Goal: Transaction & Acquisition: Purchase product/service

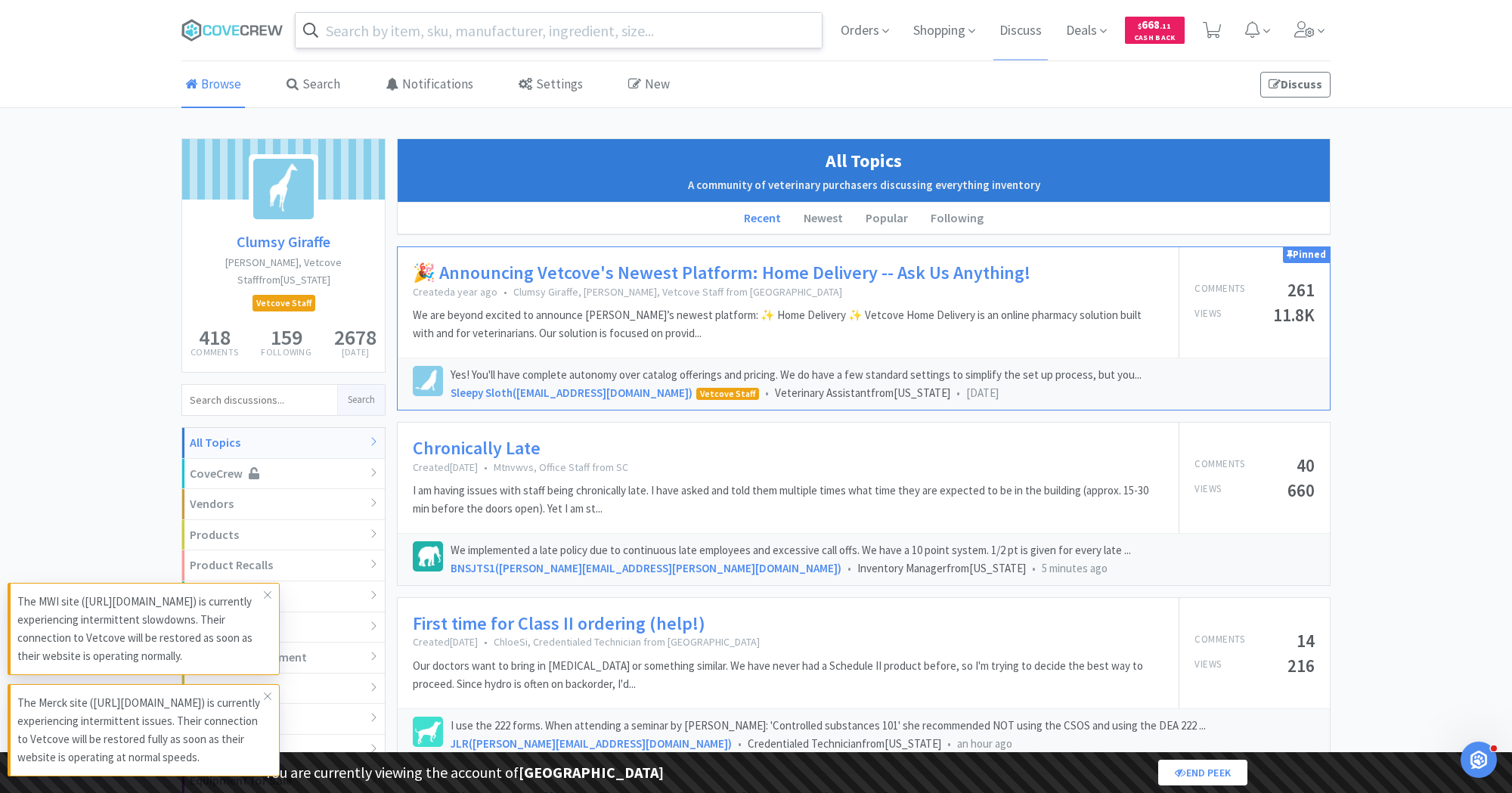
click at [408, 36] on input "text" at bounding box center [558, 30] width 526 height 35
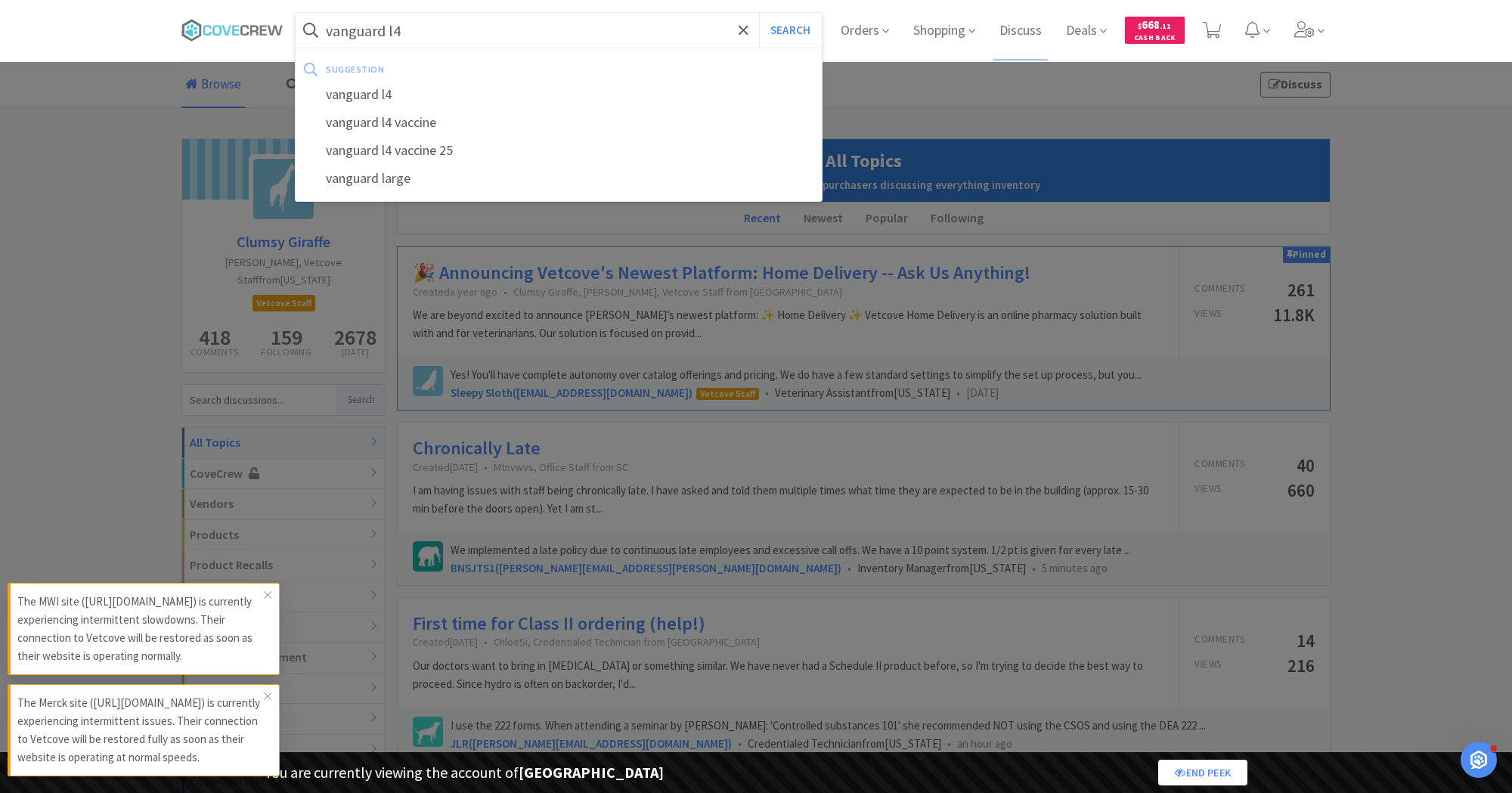
type input "vanguard l4"
click at [759, 13] on button "Search" at bounding box center [790, 30] width 63 height 35
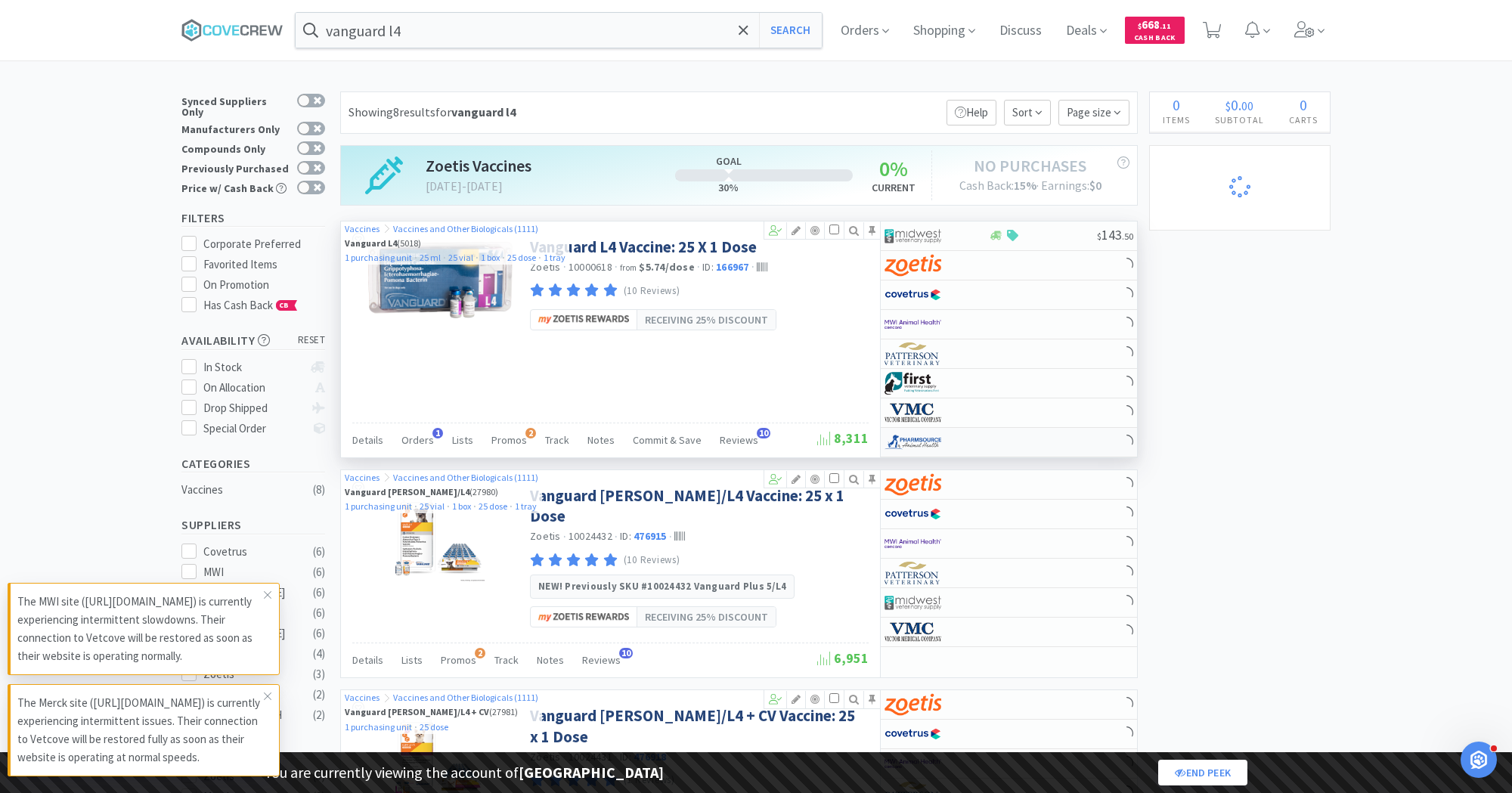
click at [943, 430] on div at bounding box center [926, 442] width 83 height 26
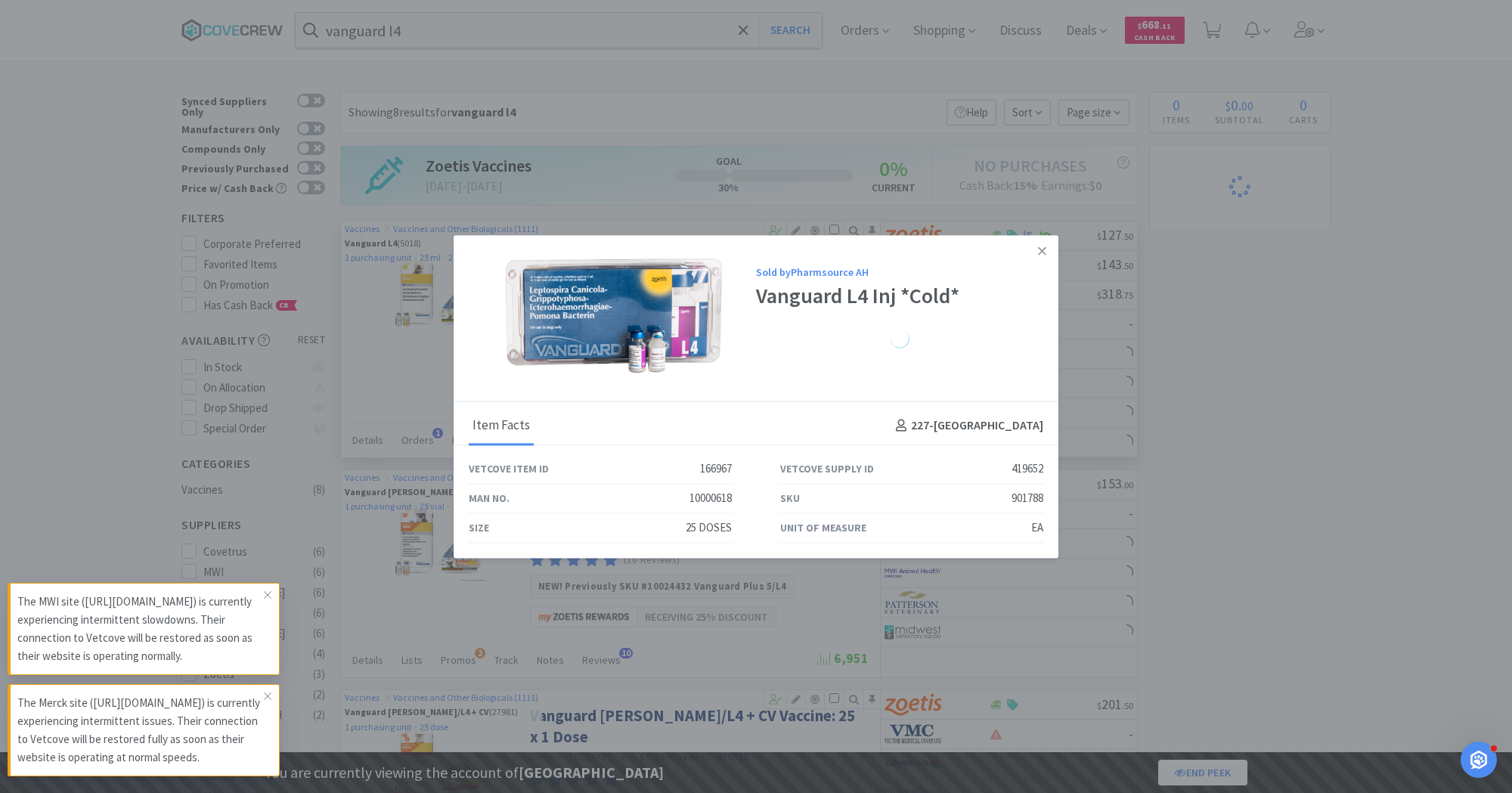
select select "1"
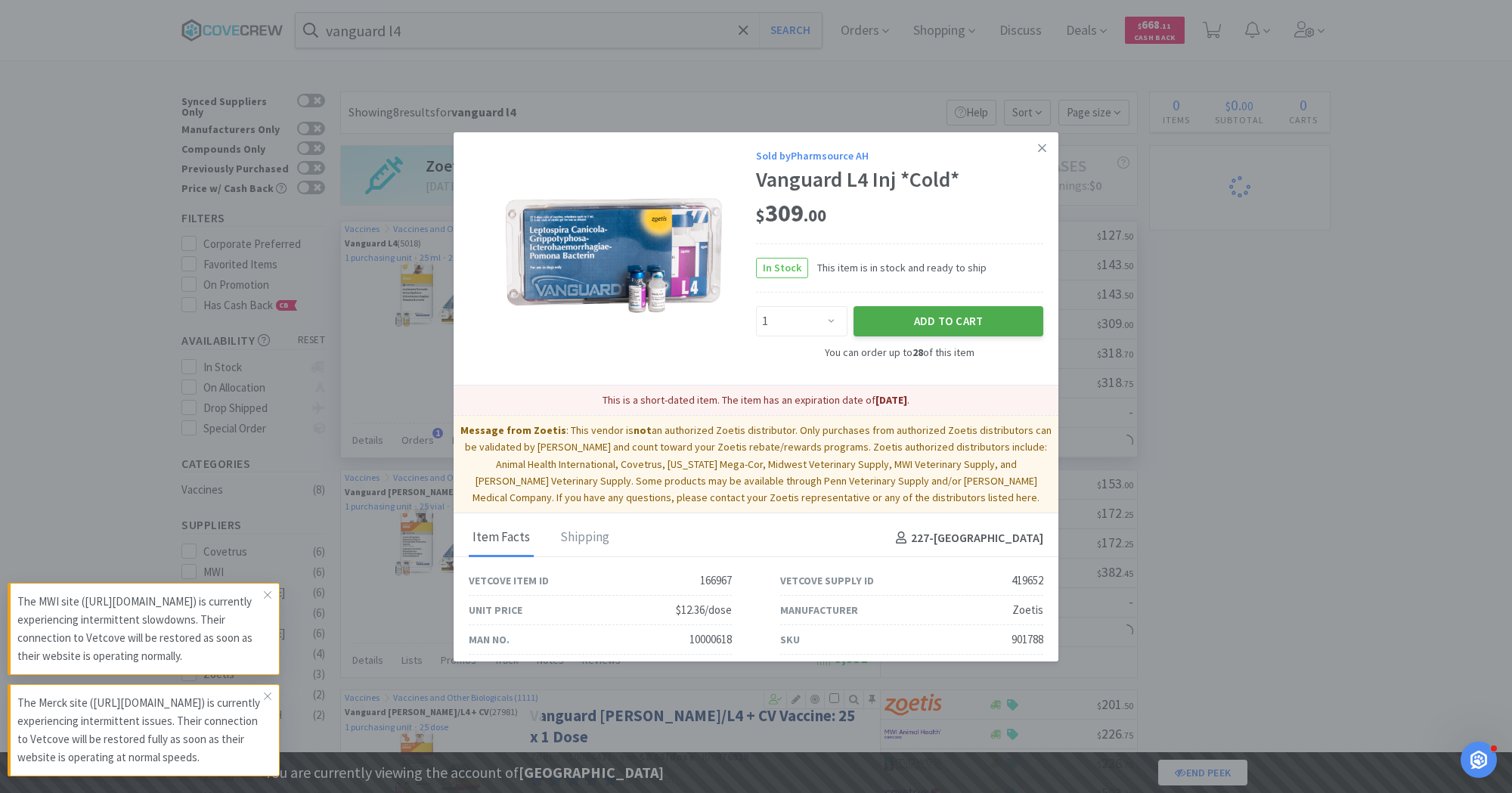
click at [941, 314] on button "Add to Cart" at bounding box center [949, 321] width 190 height 30
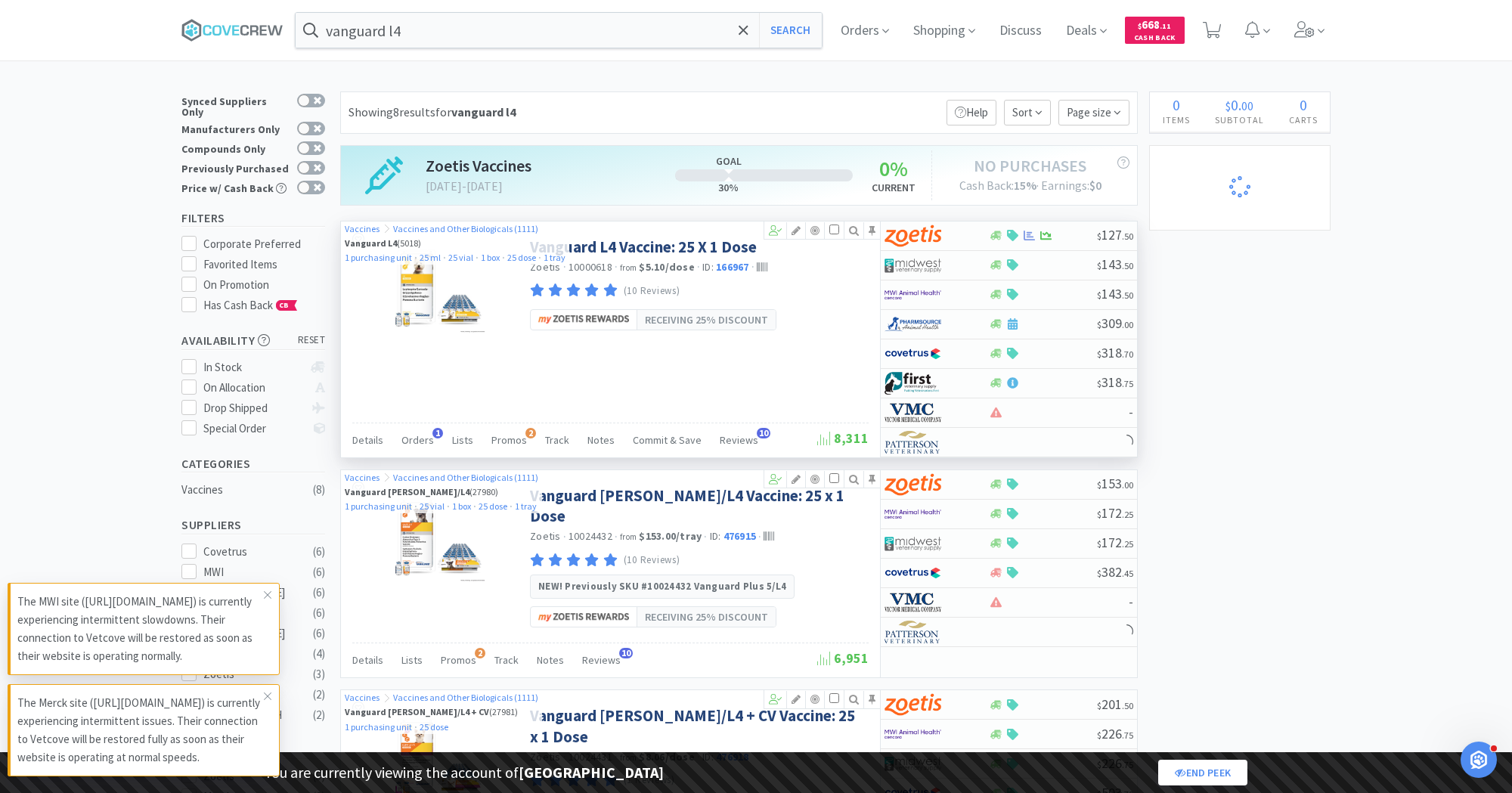
click at [1209, 28] on icon at bounding box center [1212, 30] width 19 height 16
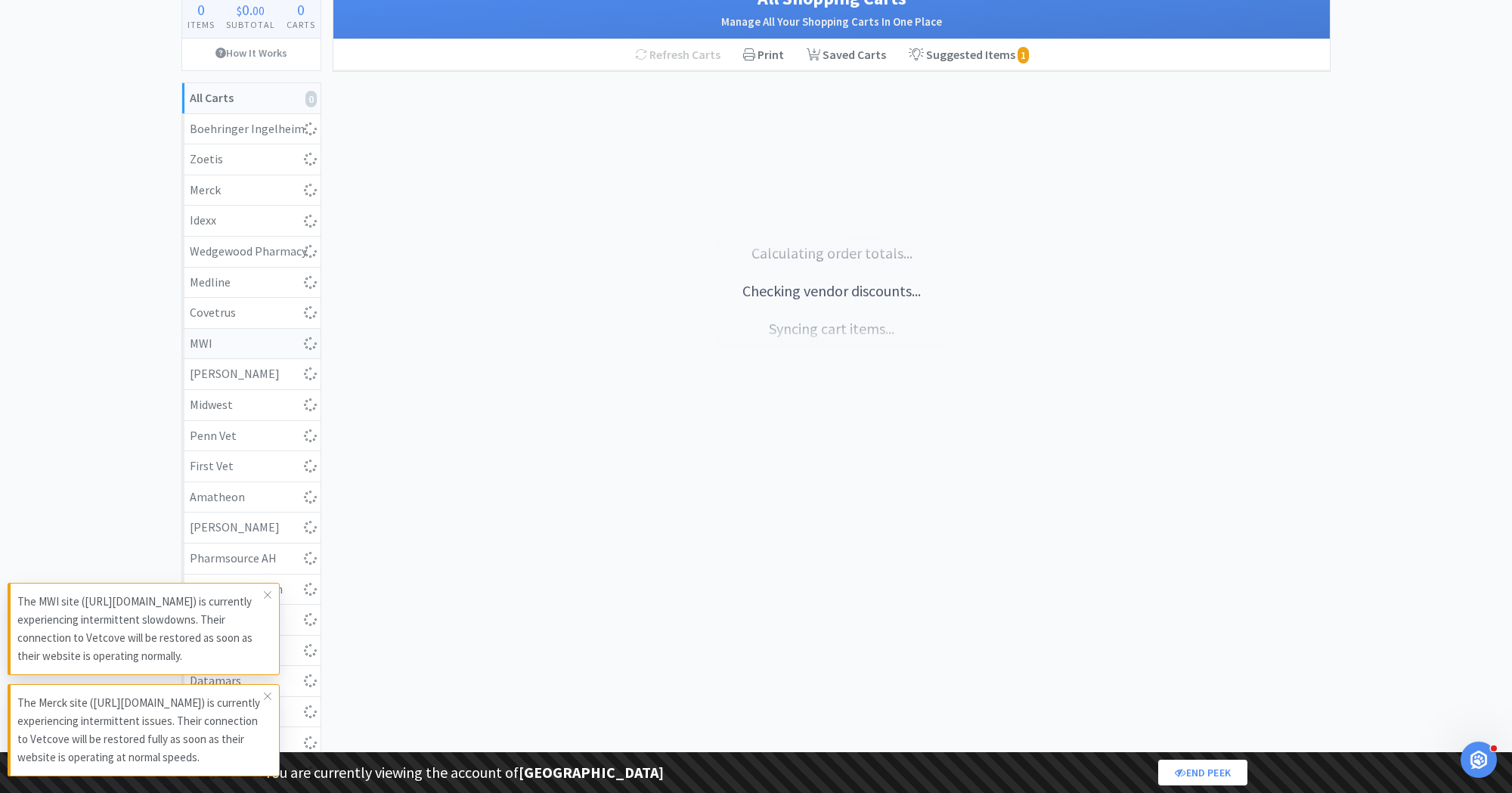
scroll to position [184, 0]
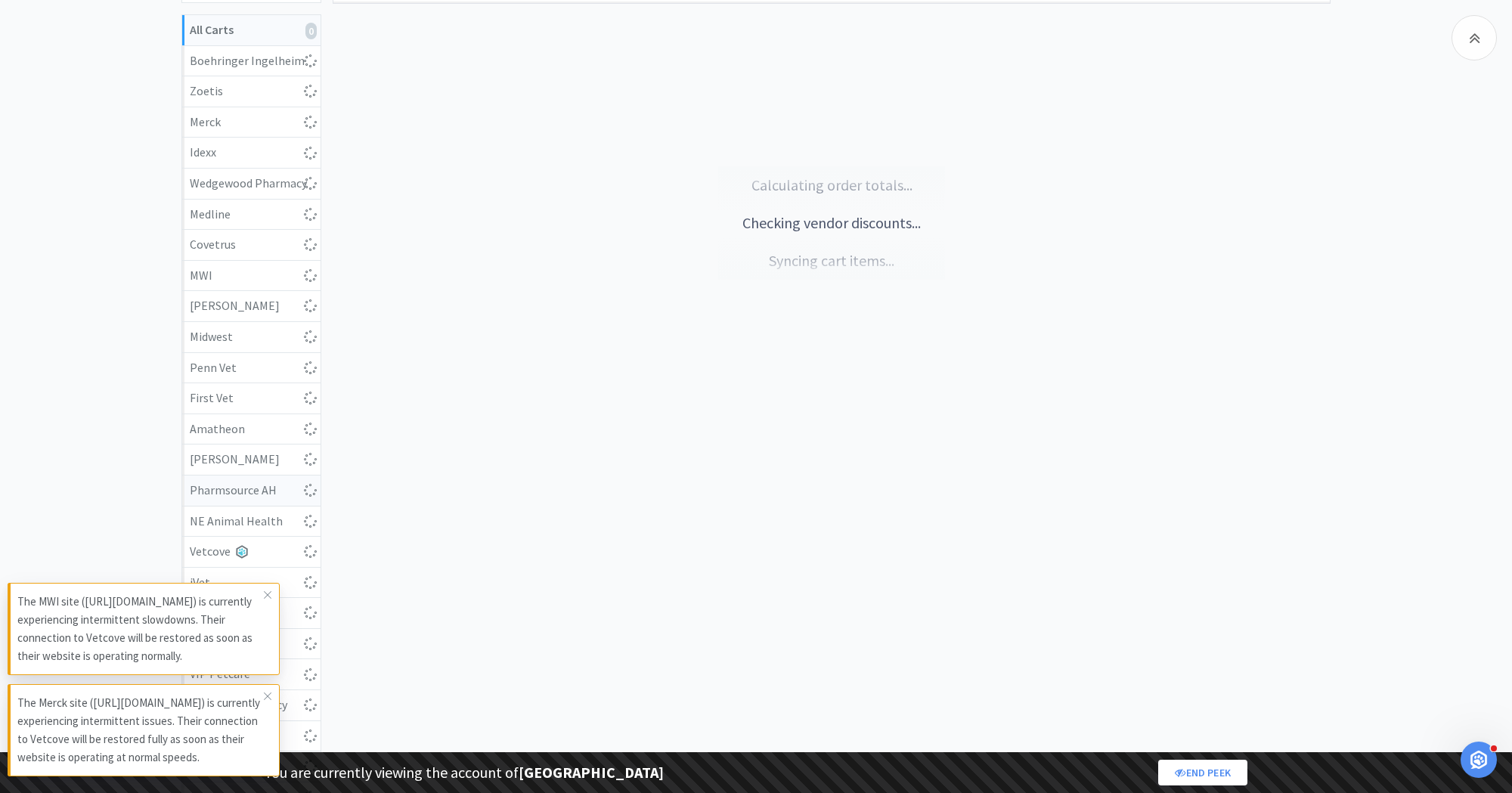
click at [274, 484] on div "Pharmsource AH" at bounding box center [251, 491] width 123 height 20
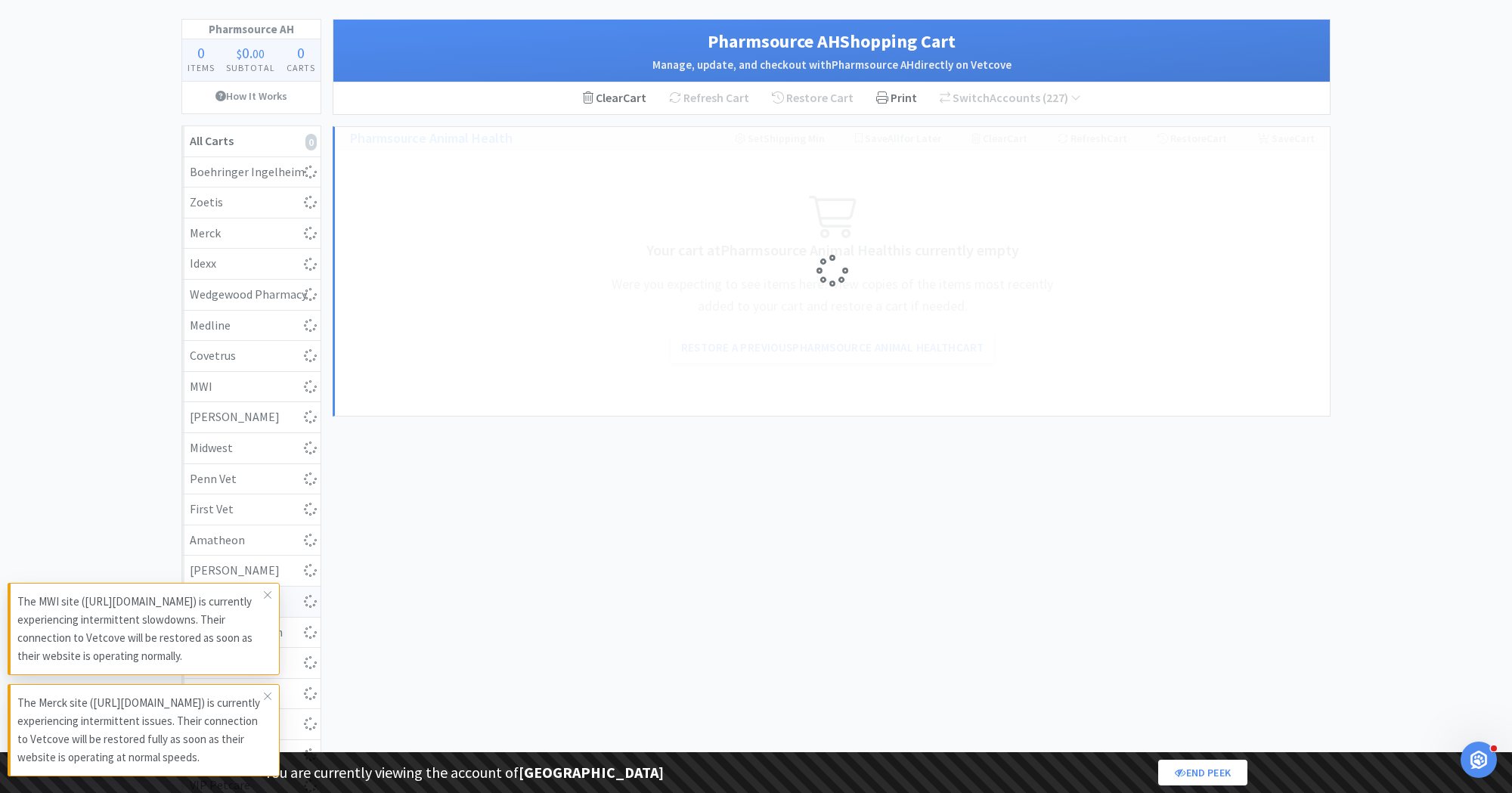
scroll to position [23, 0]
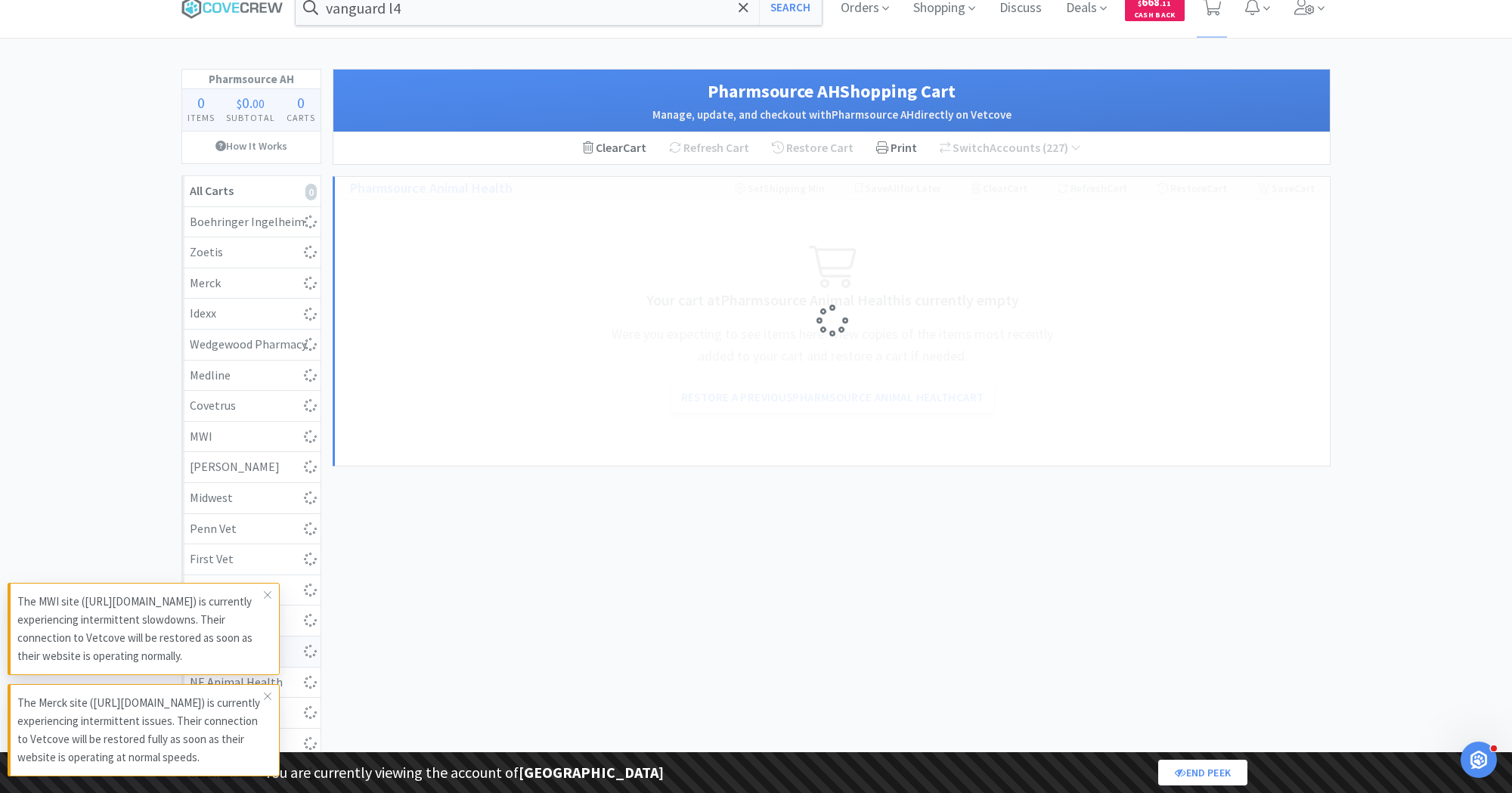
select select "1"
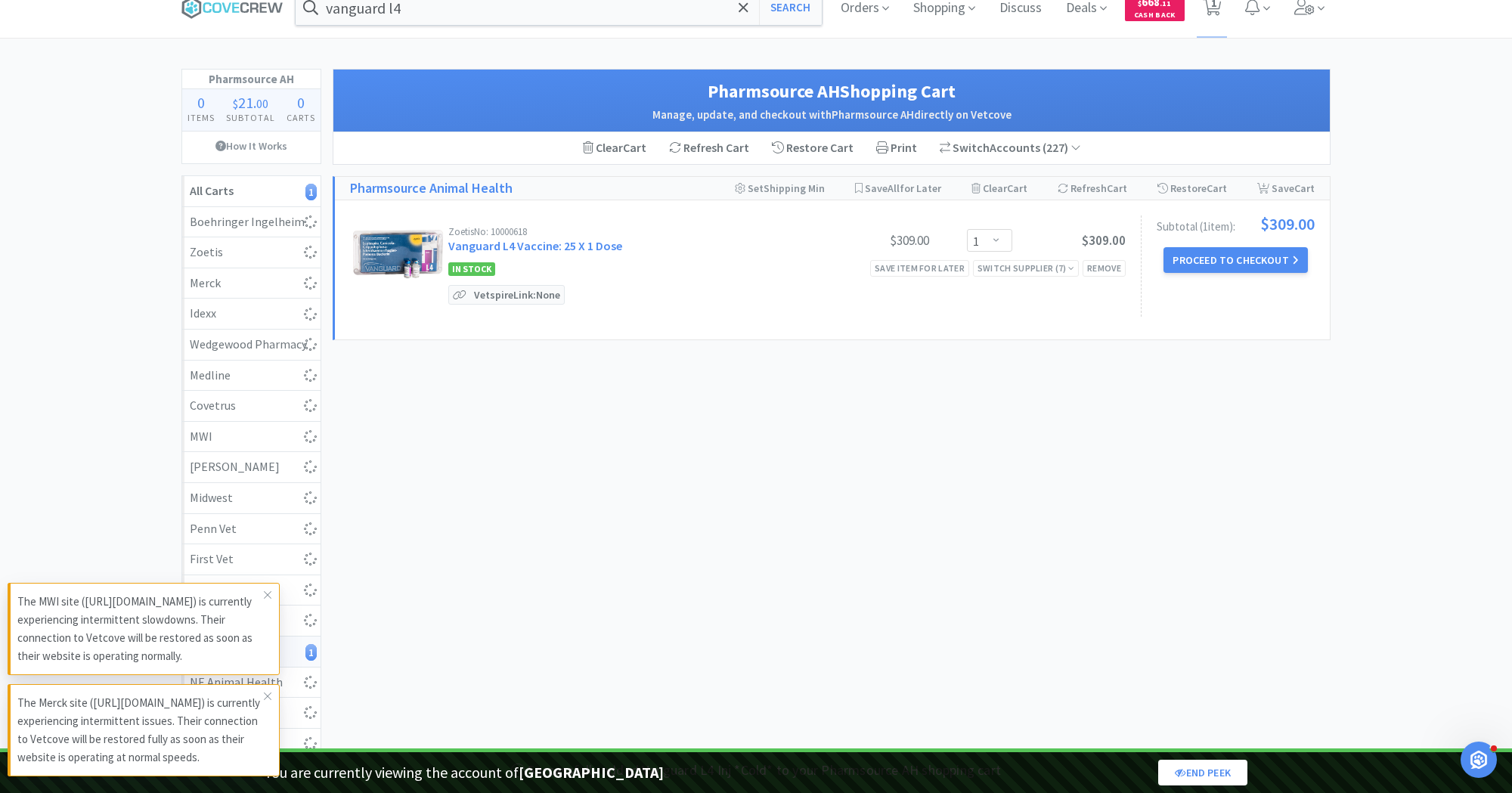
scroll to position [0, 0]
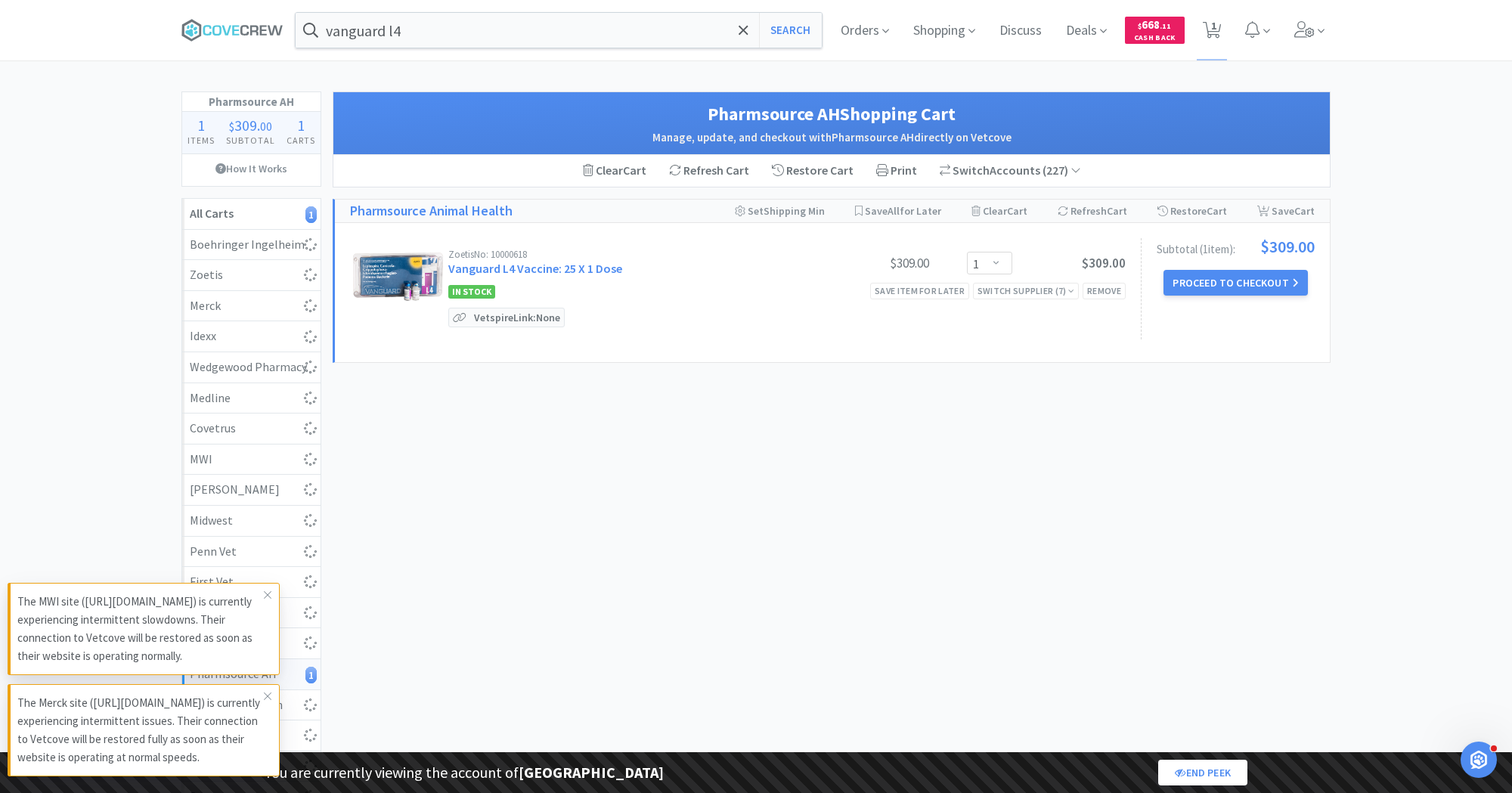
click at [705, 292] on div "In Stock Save item for later Switch Supplier ( 7 ) Remove" at bounding box center [787, 291] width 677 height 18
click at [1193, 281] on button "Proceed to Checkout" at bounding box center [1236, 283] width 144 height 26
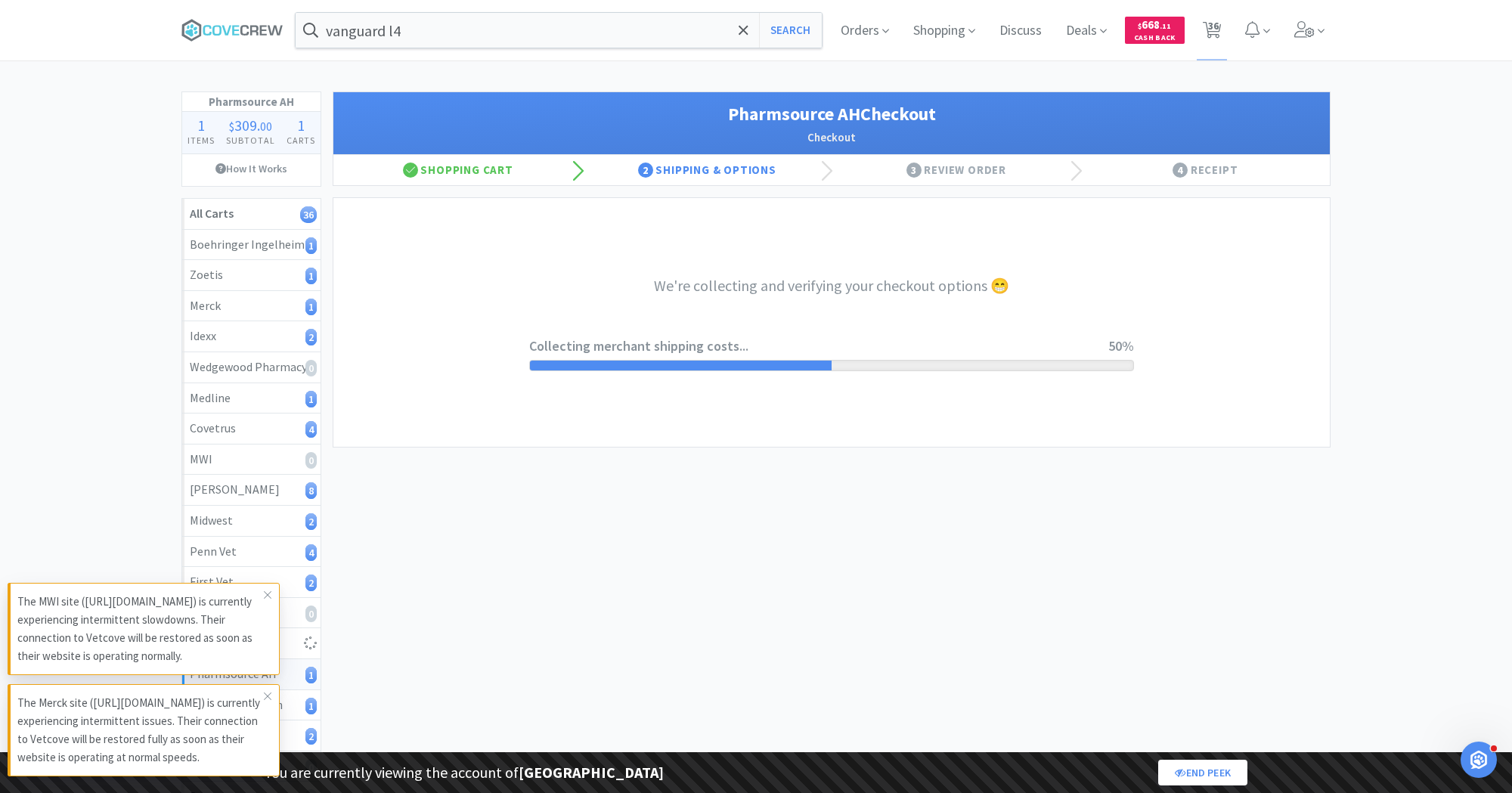
select select "1122"
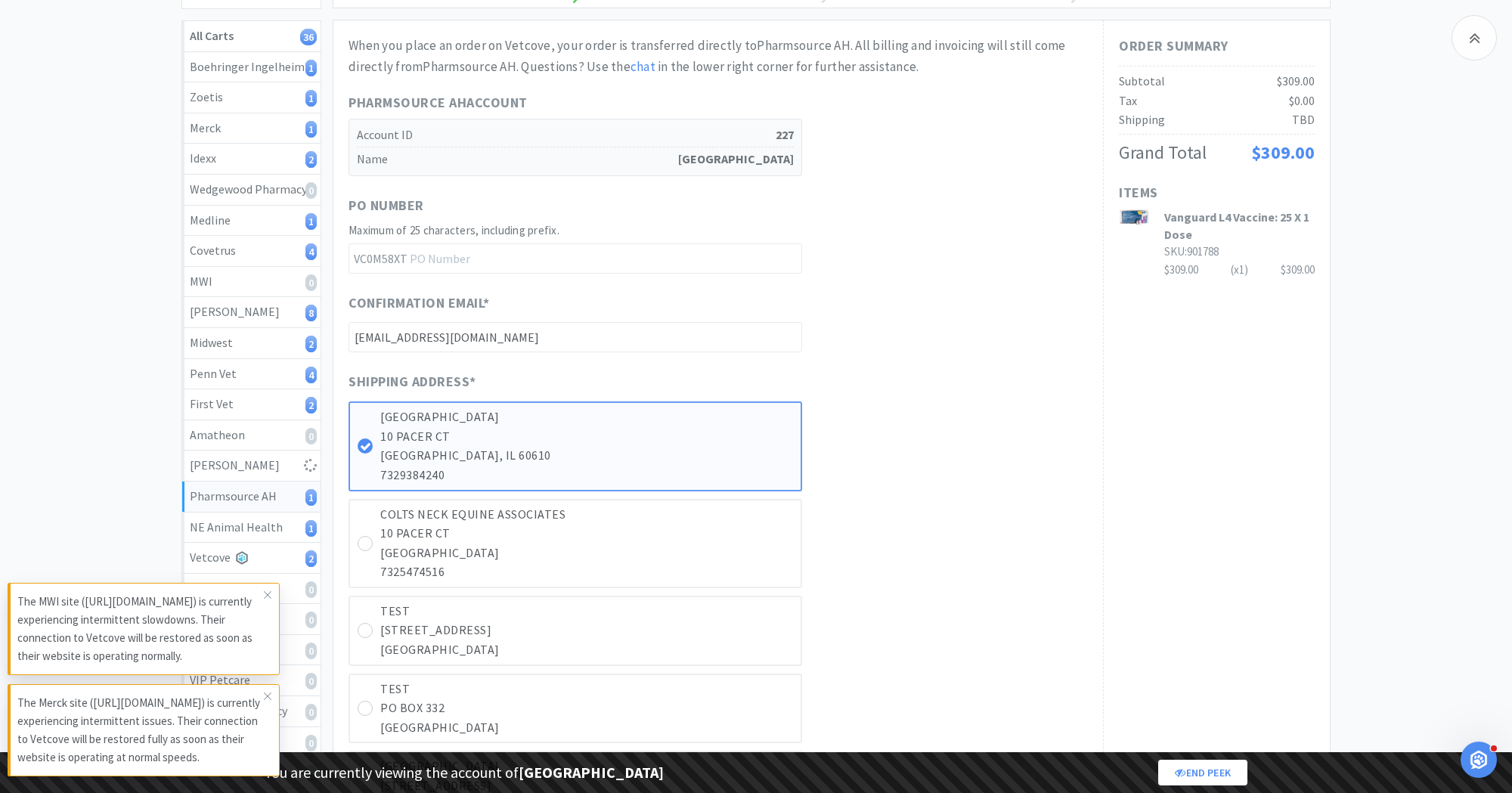
scroll to position [183, 0]
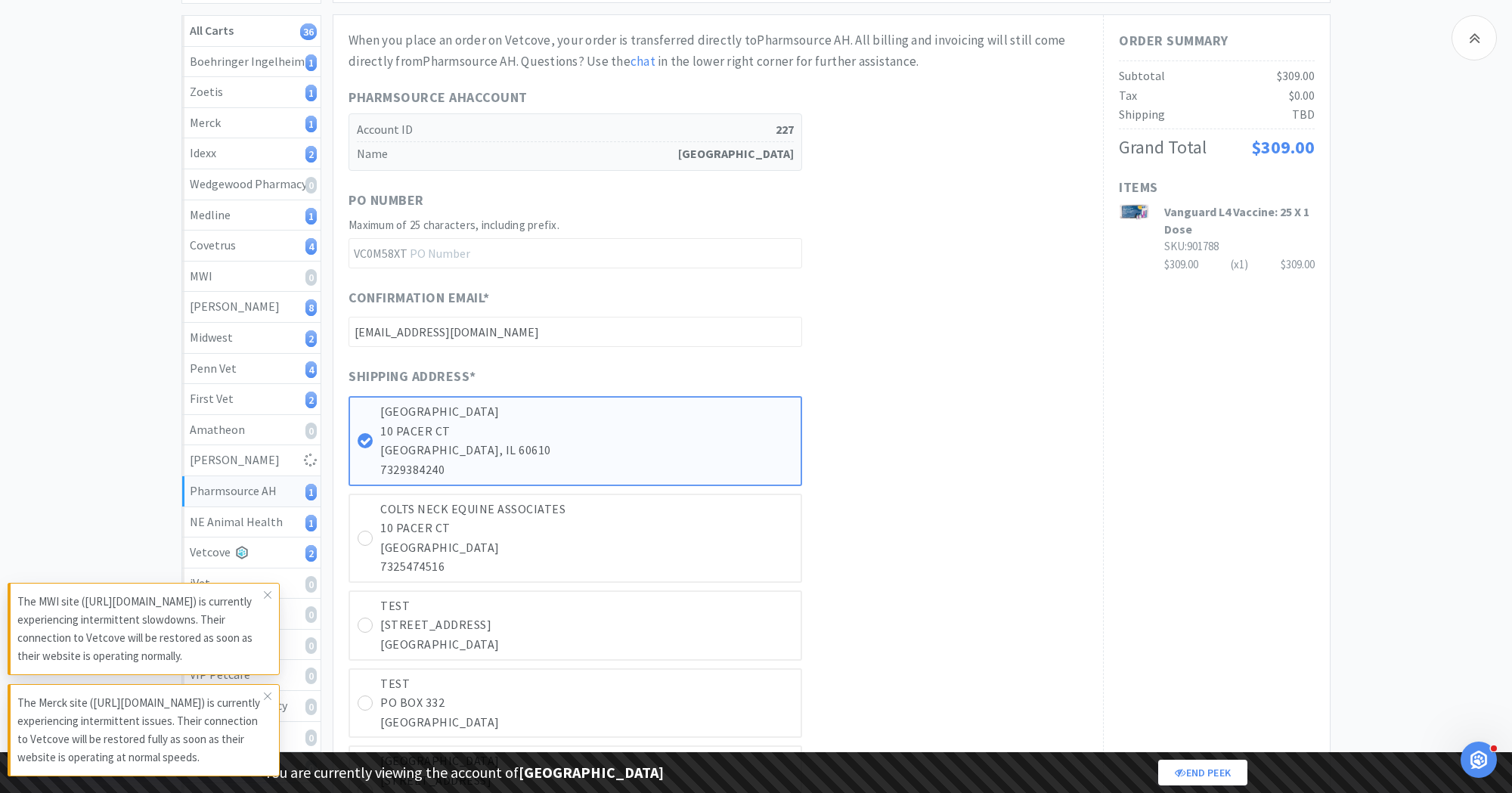
click at [254, 486] on div "Pharmsource AH 1" at bounding box center [251, 491] width 123 height 20
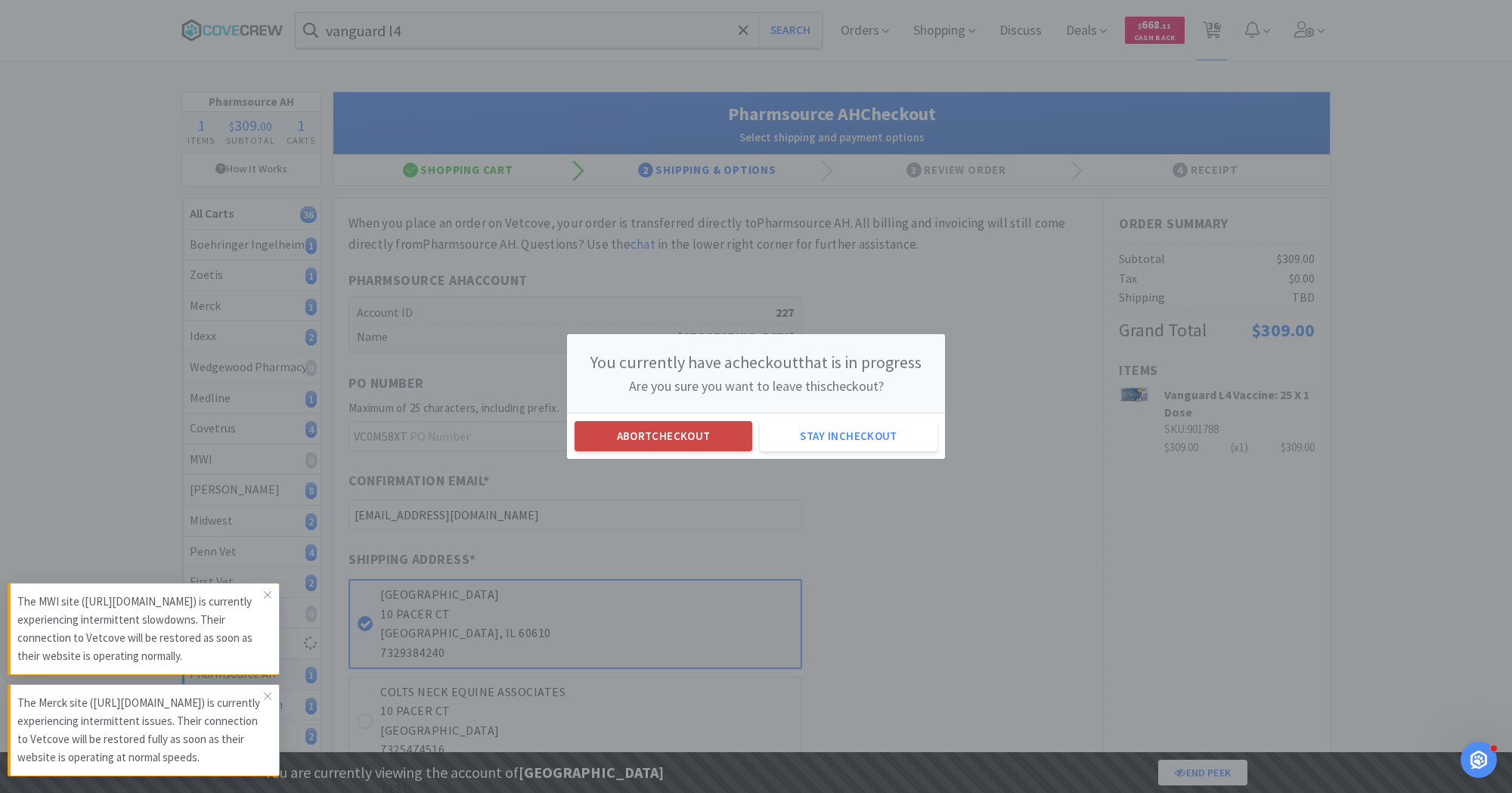
click at [633, 429] on button "Abort checkout" at bounding box center [663, 436] width 178 height 30
select select "1"
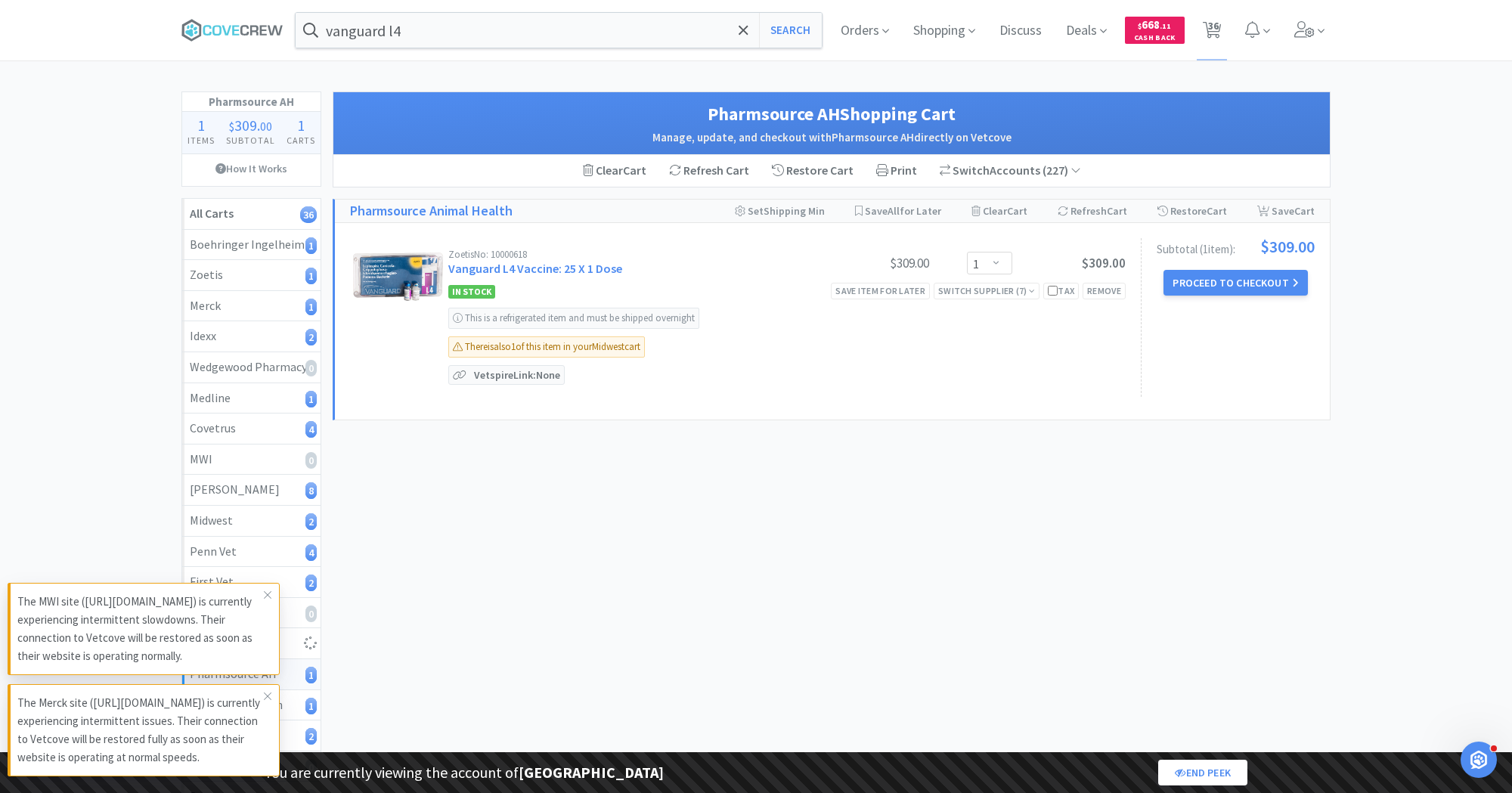
click at [524, 251] on div "Zoetis No: 10000618" at bounding box center [632, 254] width 367 height 10
copy div "10000618"
click at [482, 269] on link "Vanguard L4 Vaccine: 25 X 1 Dose" at bounding box center [535, 268] width 174 height 15
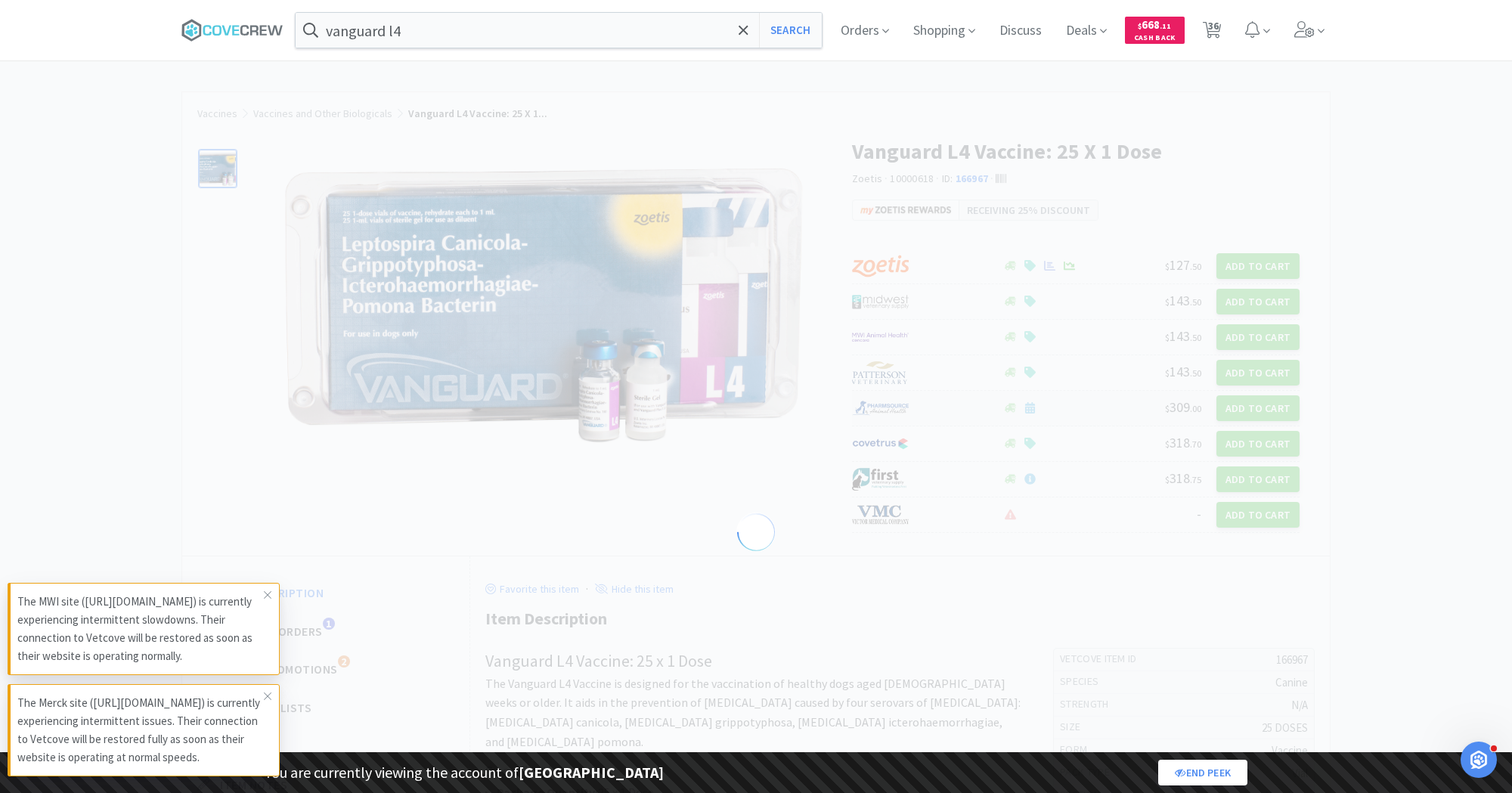
click at [917, 415] on div at bounding box center [920, 408] width 135 height 26
select select "1"
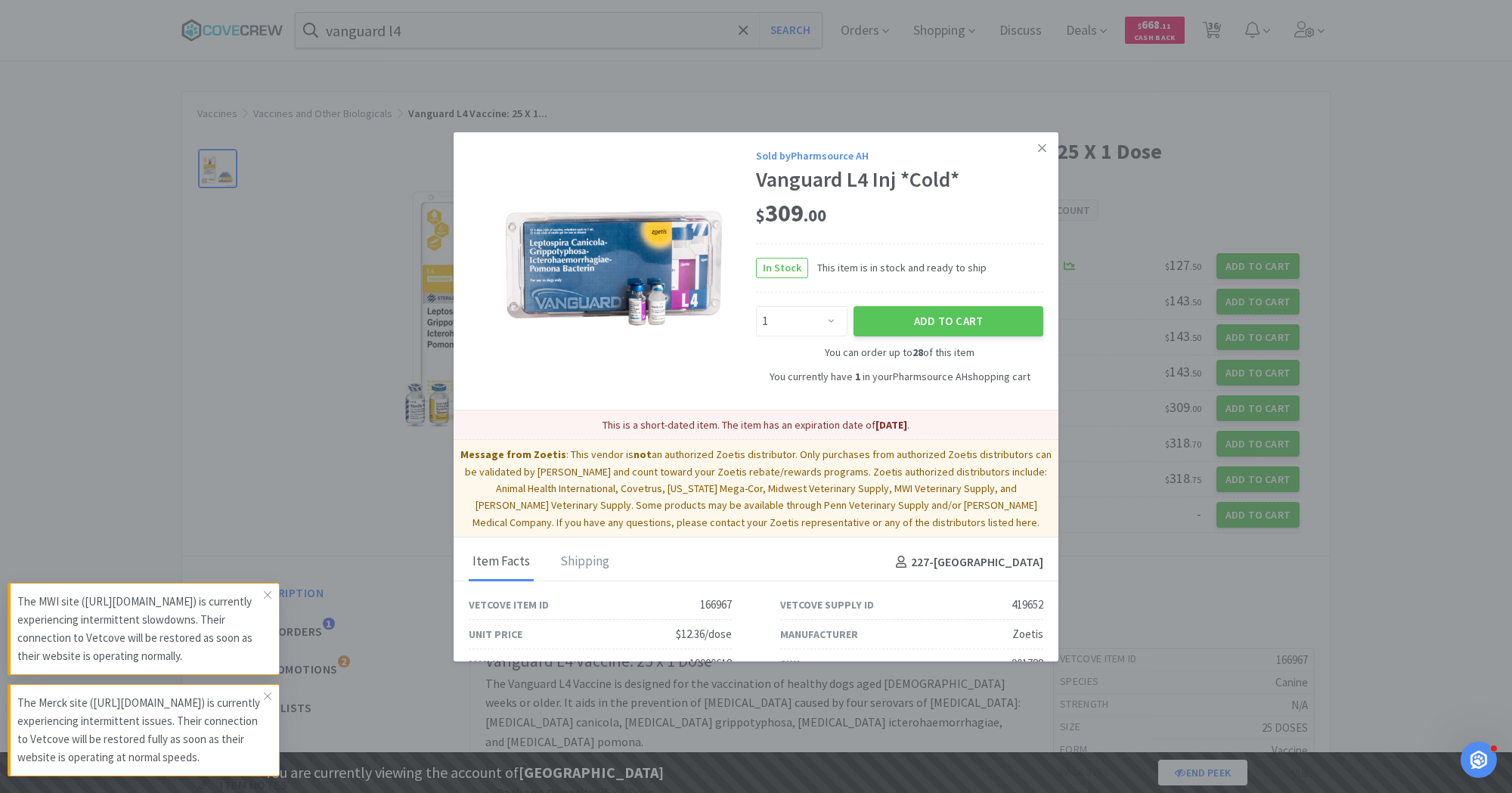
click at [1026, 605] on div "419652" at bounding box center [1027, 605] width 32 height 18
copy div "419652"
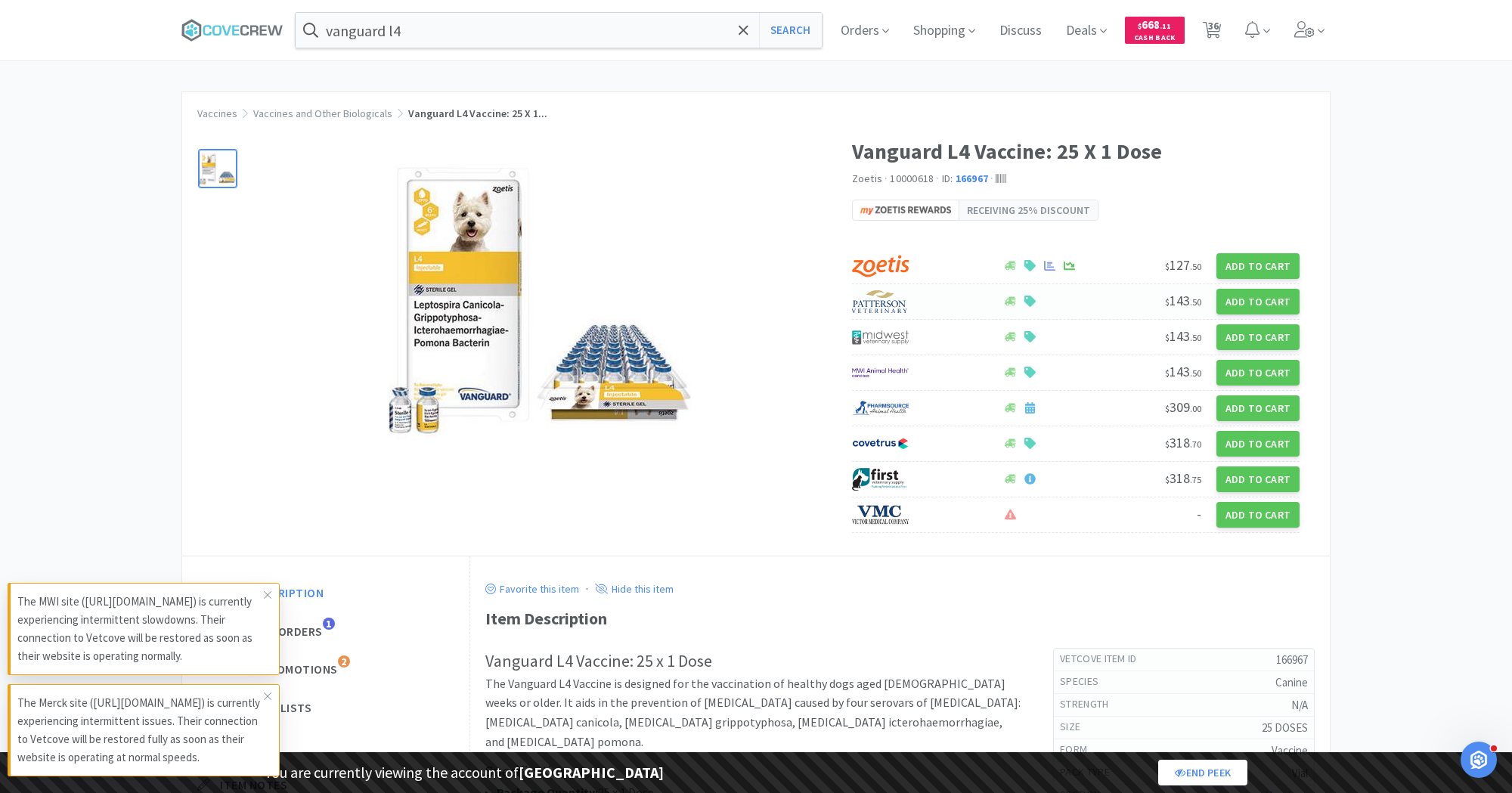
click at [946, 301] on div at bounding box center [920, 302] width 135 height 26
select select "1"
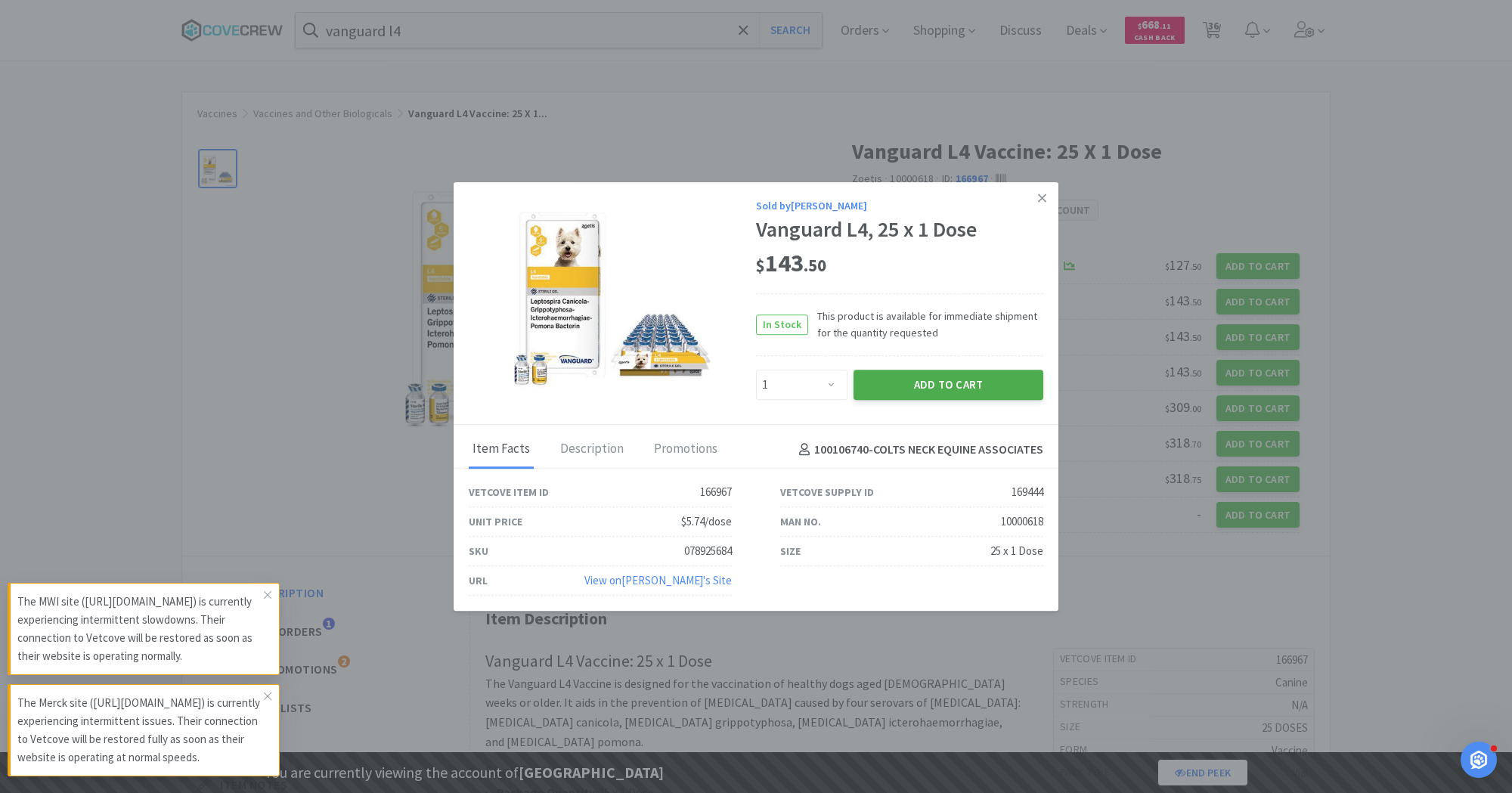
click at [959, 379] on button "Add to Cart" at bounding box center [949, 385] width 190 height 30
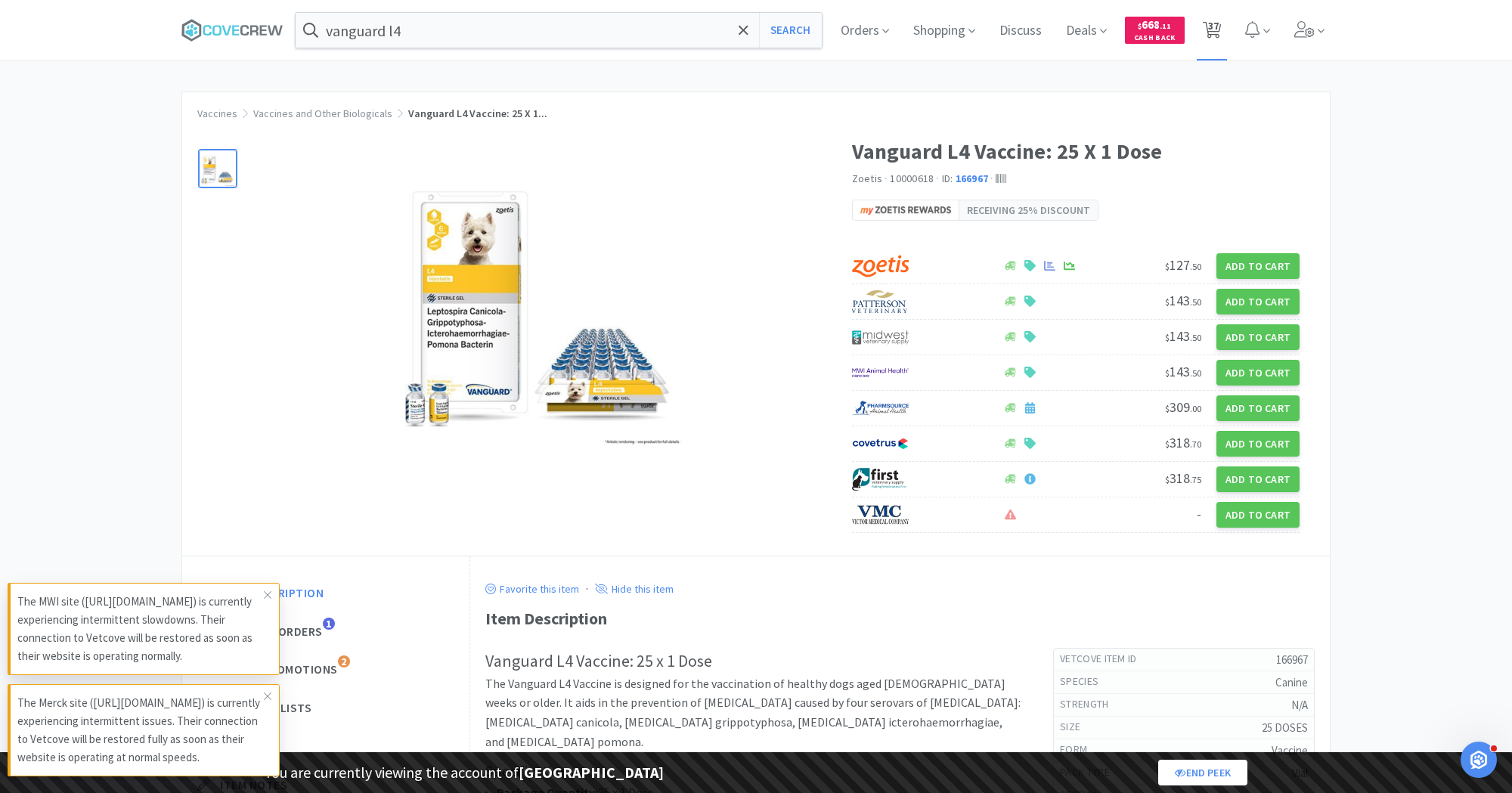
click at [1209, 33] on span "37" at bounding box center [1214, 26] width 11 height 60
select select "2"
select select "1"
select select "2"
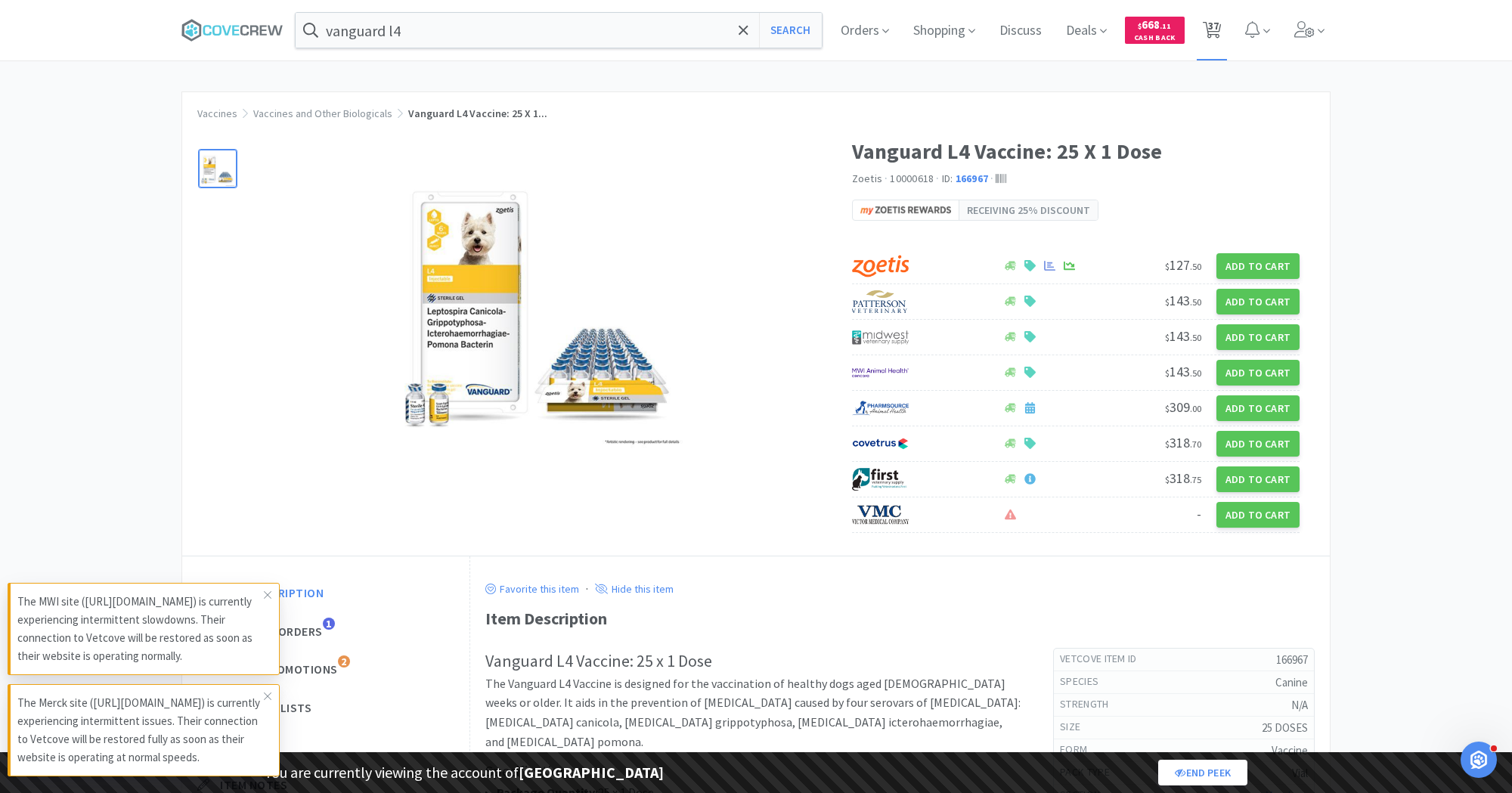
select select "2"
select select "1"
select select "3"
select select "8"
select select "1"
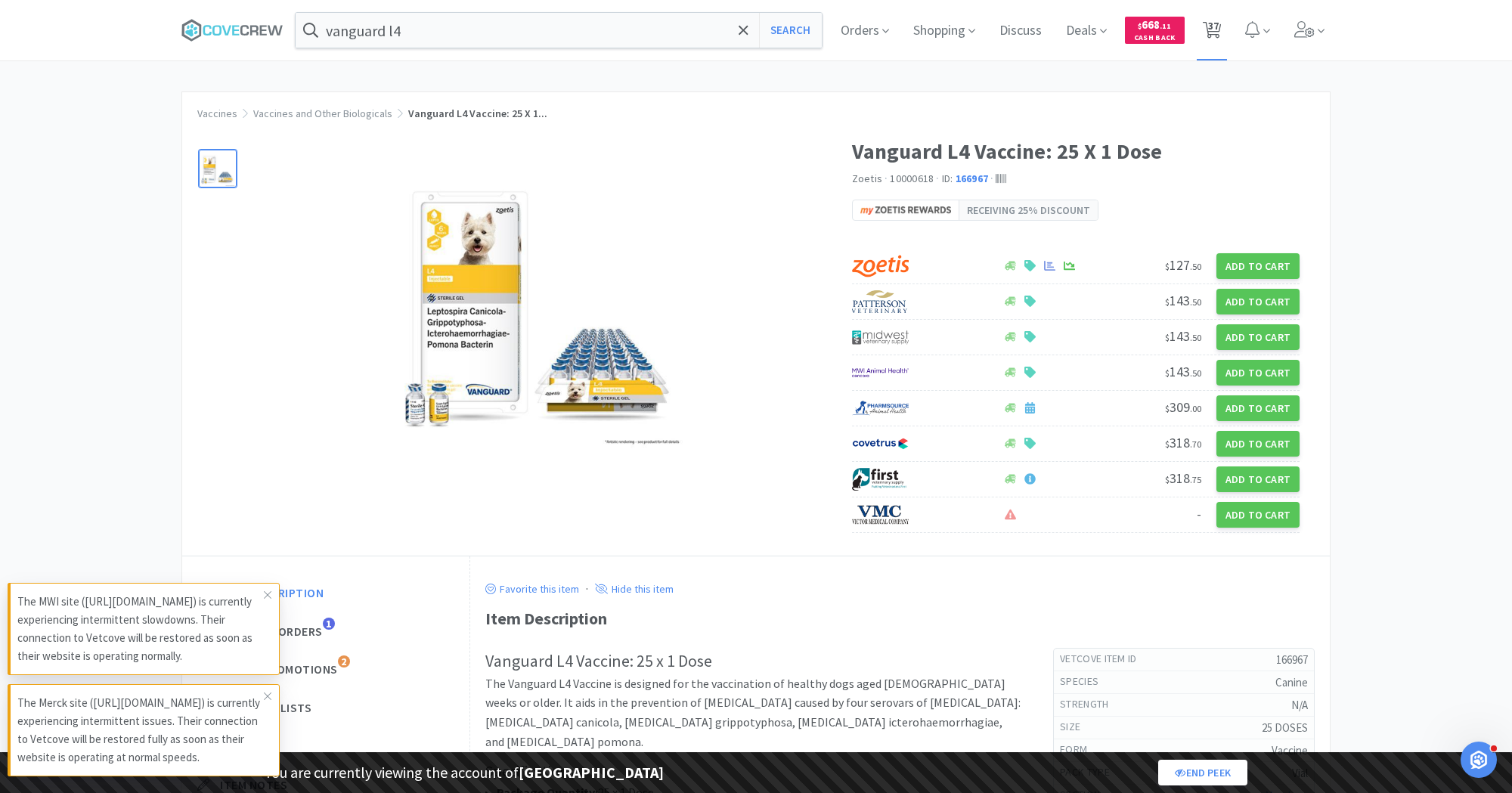
select select "1"
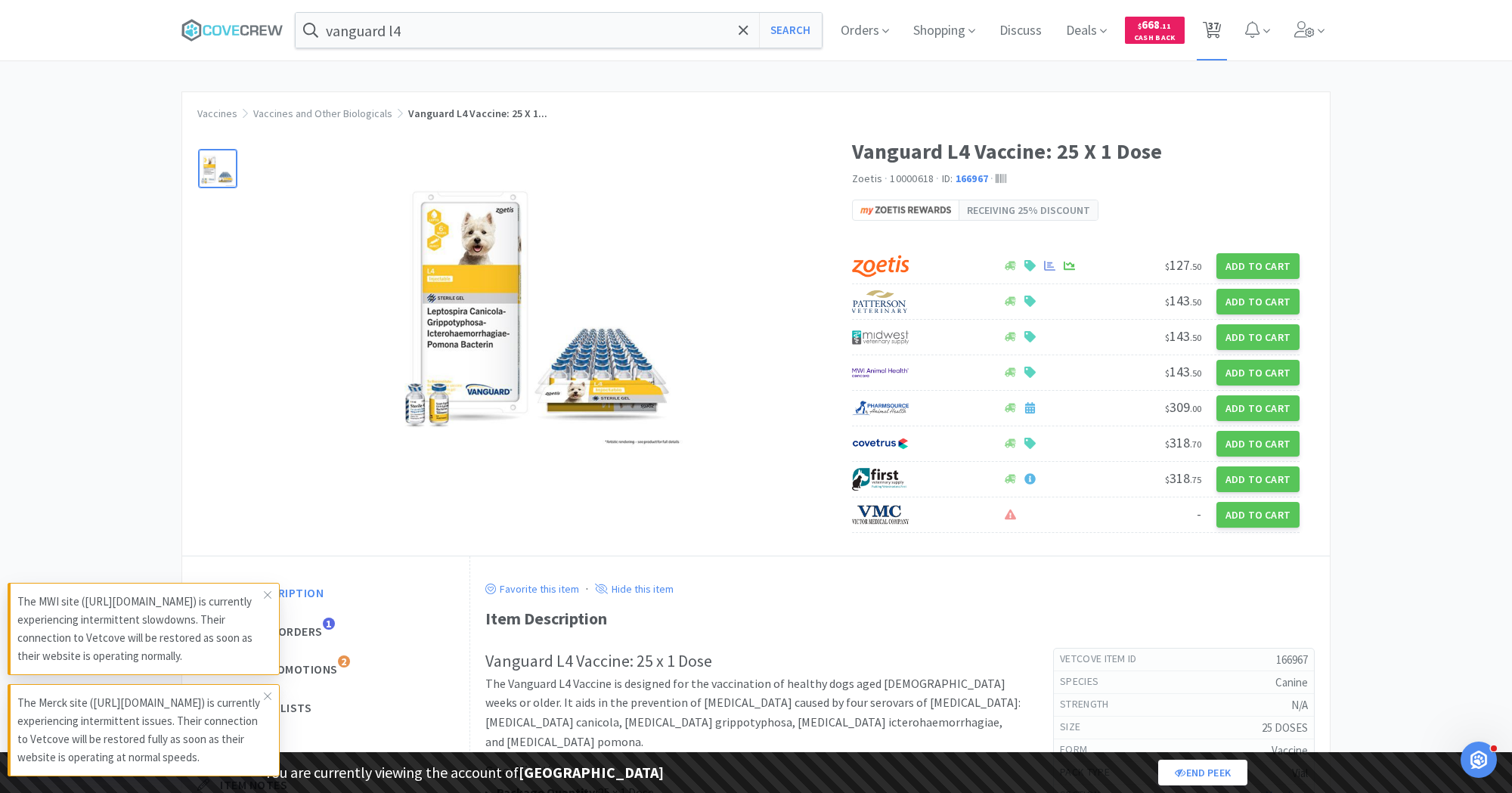
select select "1"
select select "2"
select select "1"
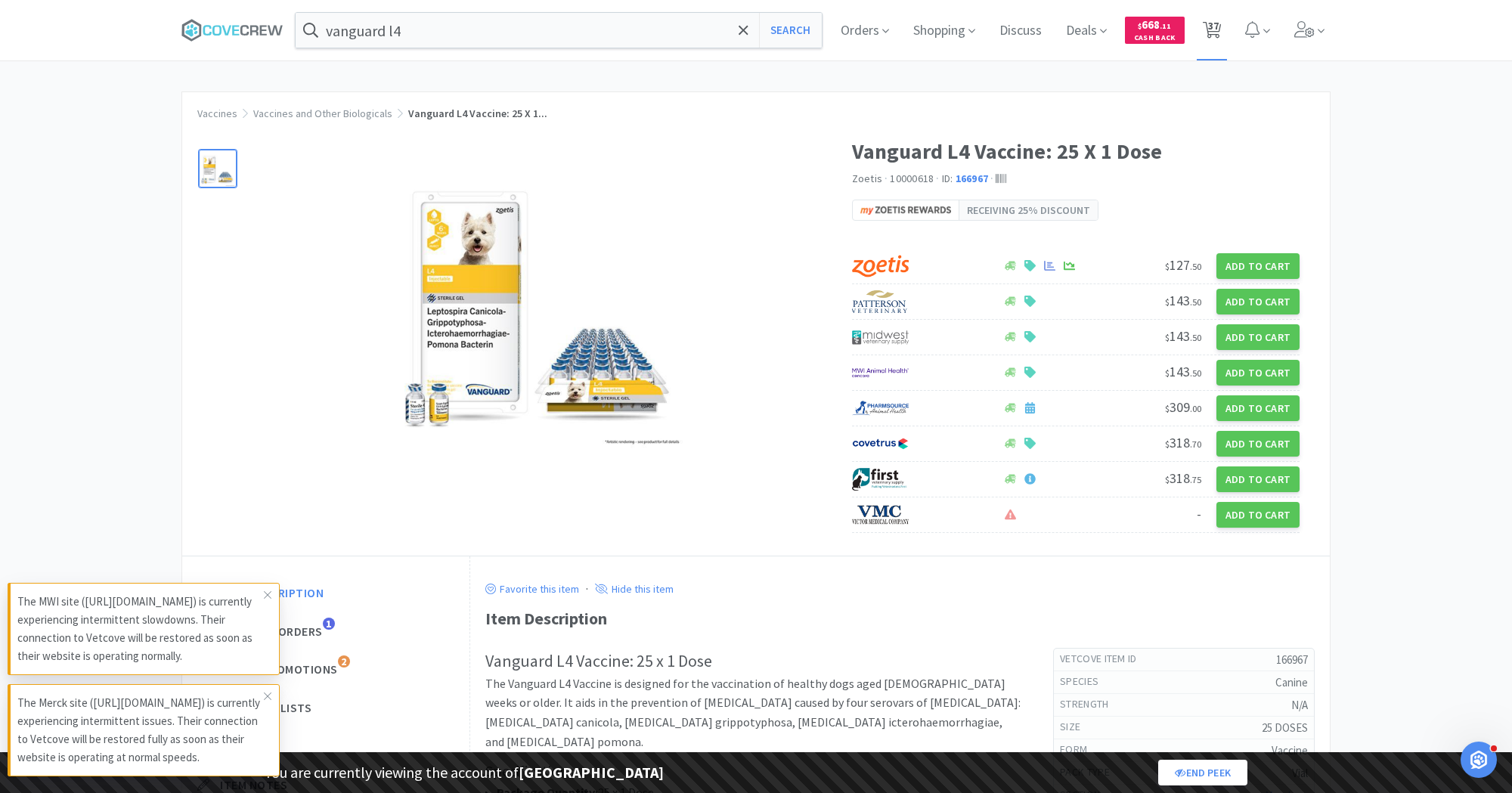
select select "1"
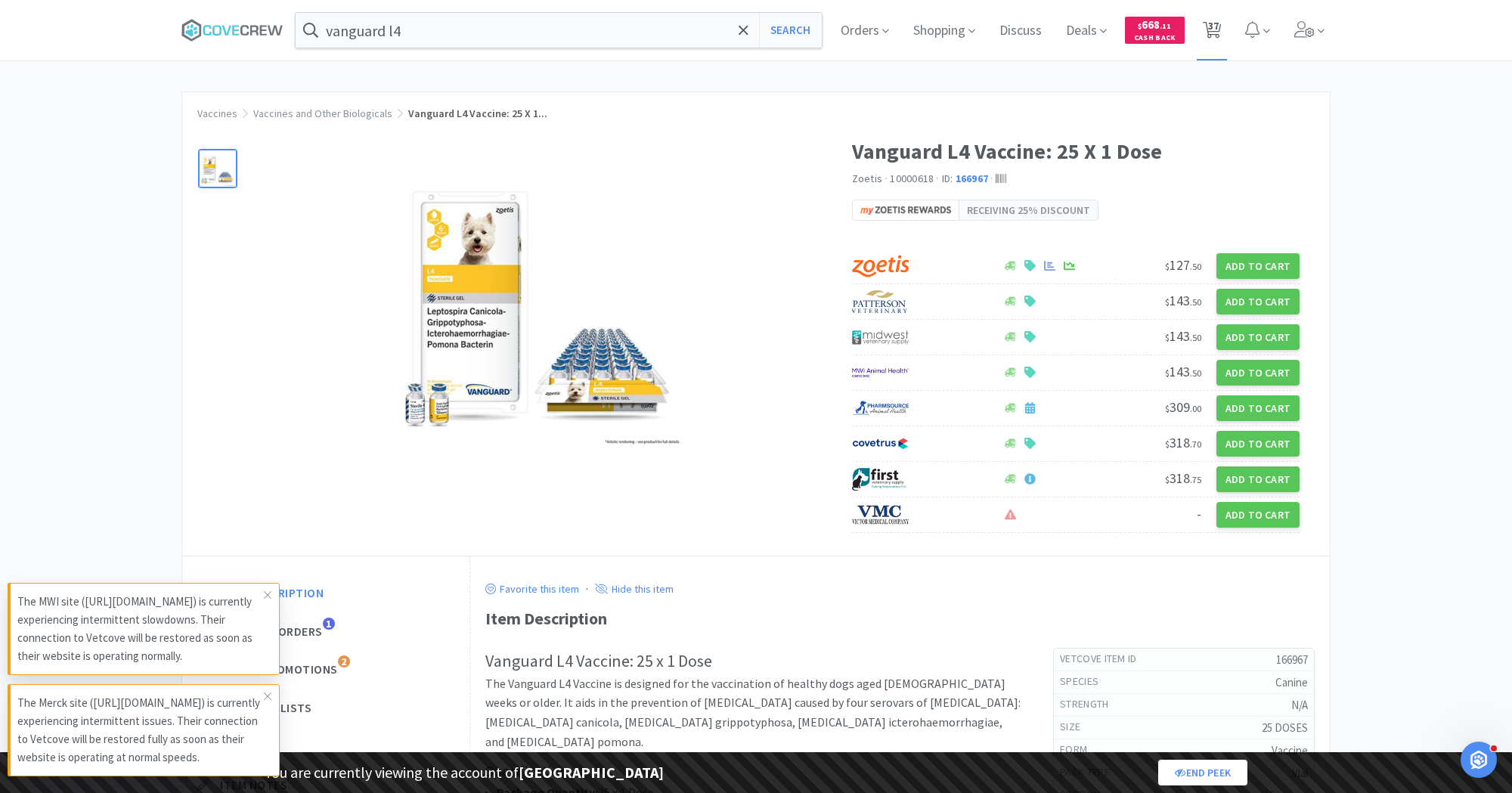
select select "1"
select select "5"
select select "2"
select select "1"
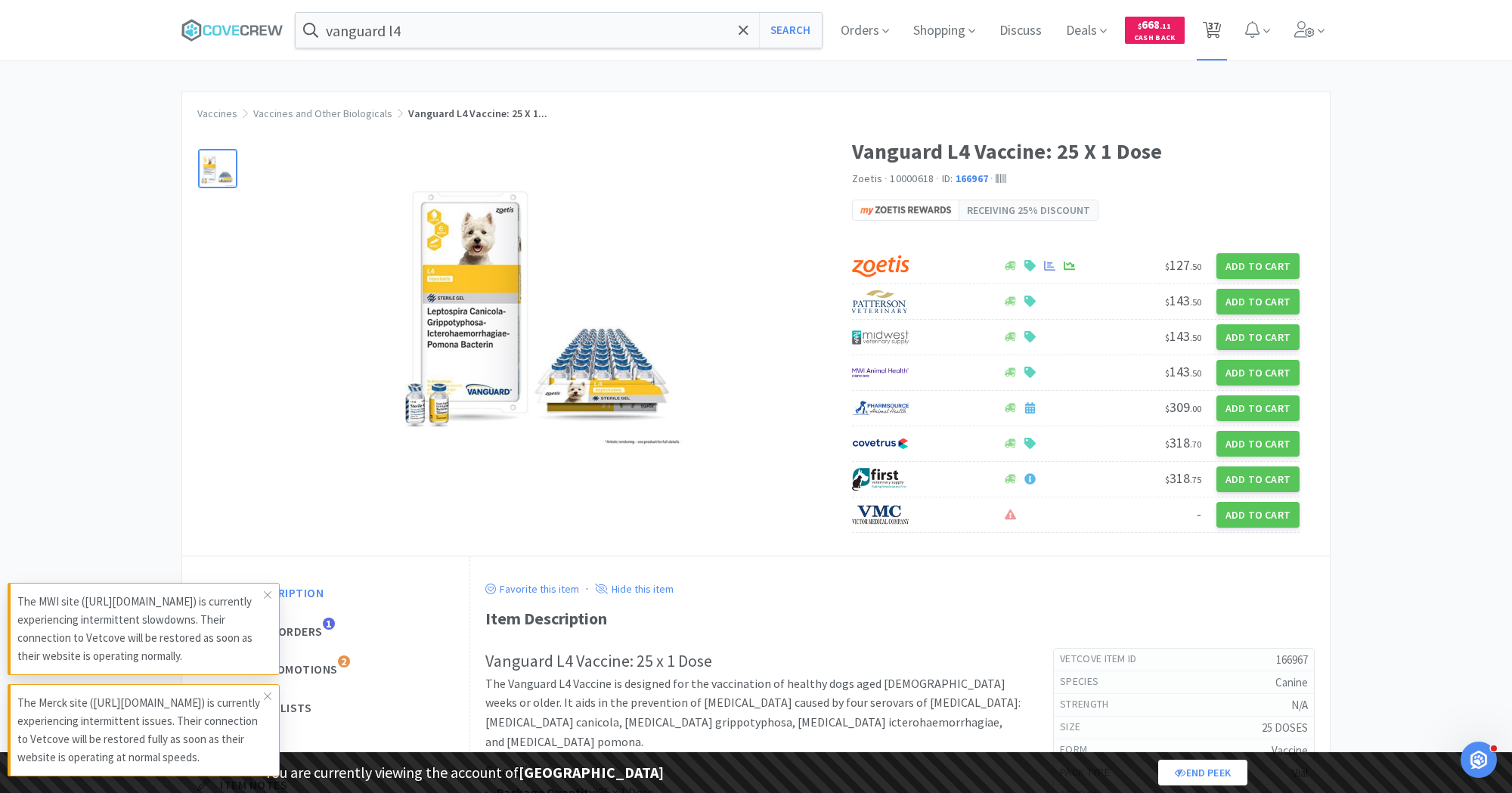
select select "1"
select select "2"
select select "1"
select select "3"
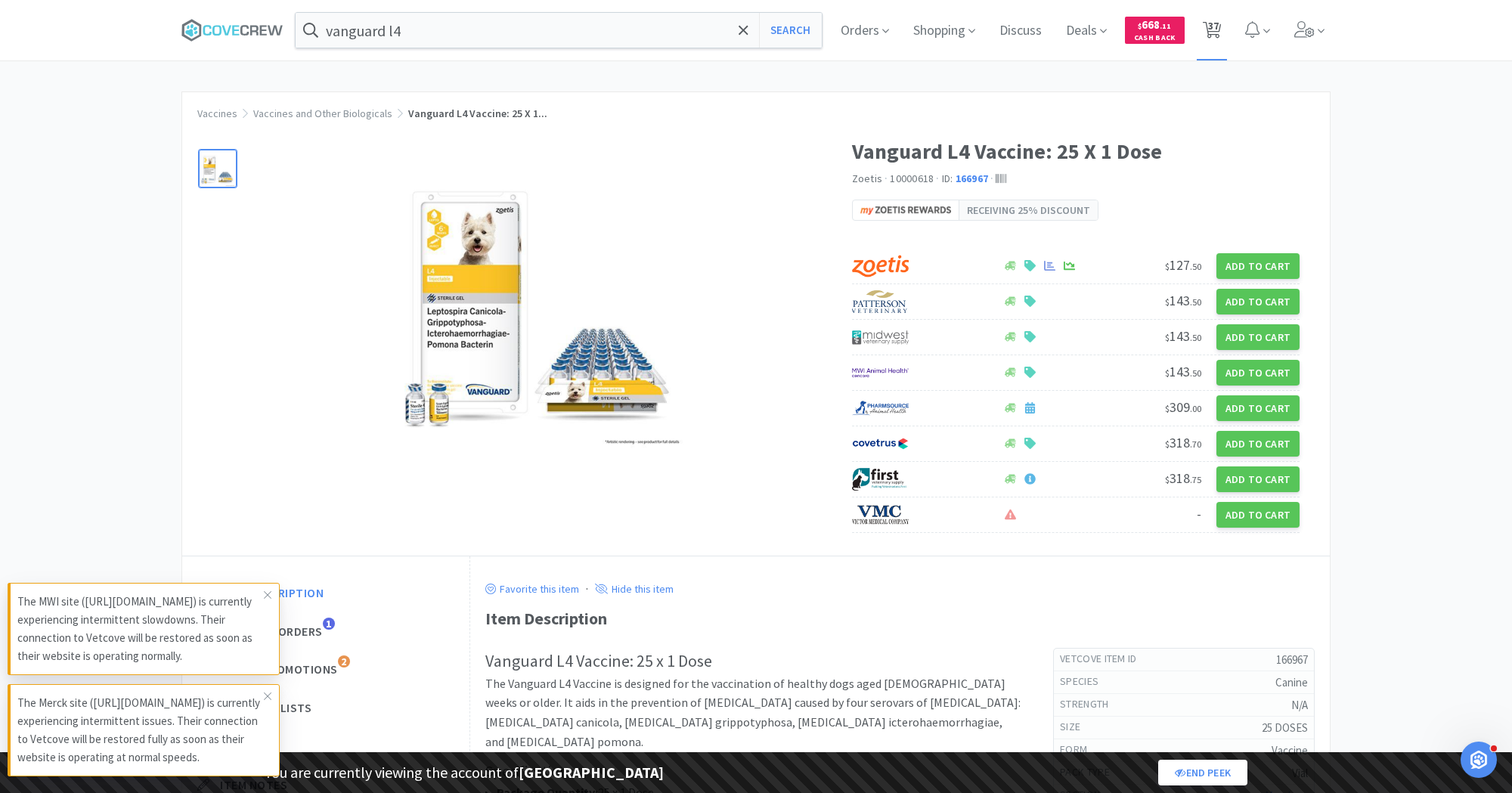
select select "3"
select select "5"
select select "2"
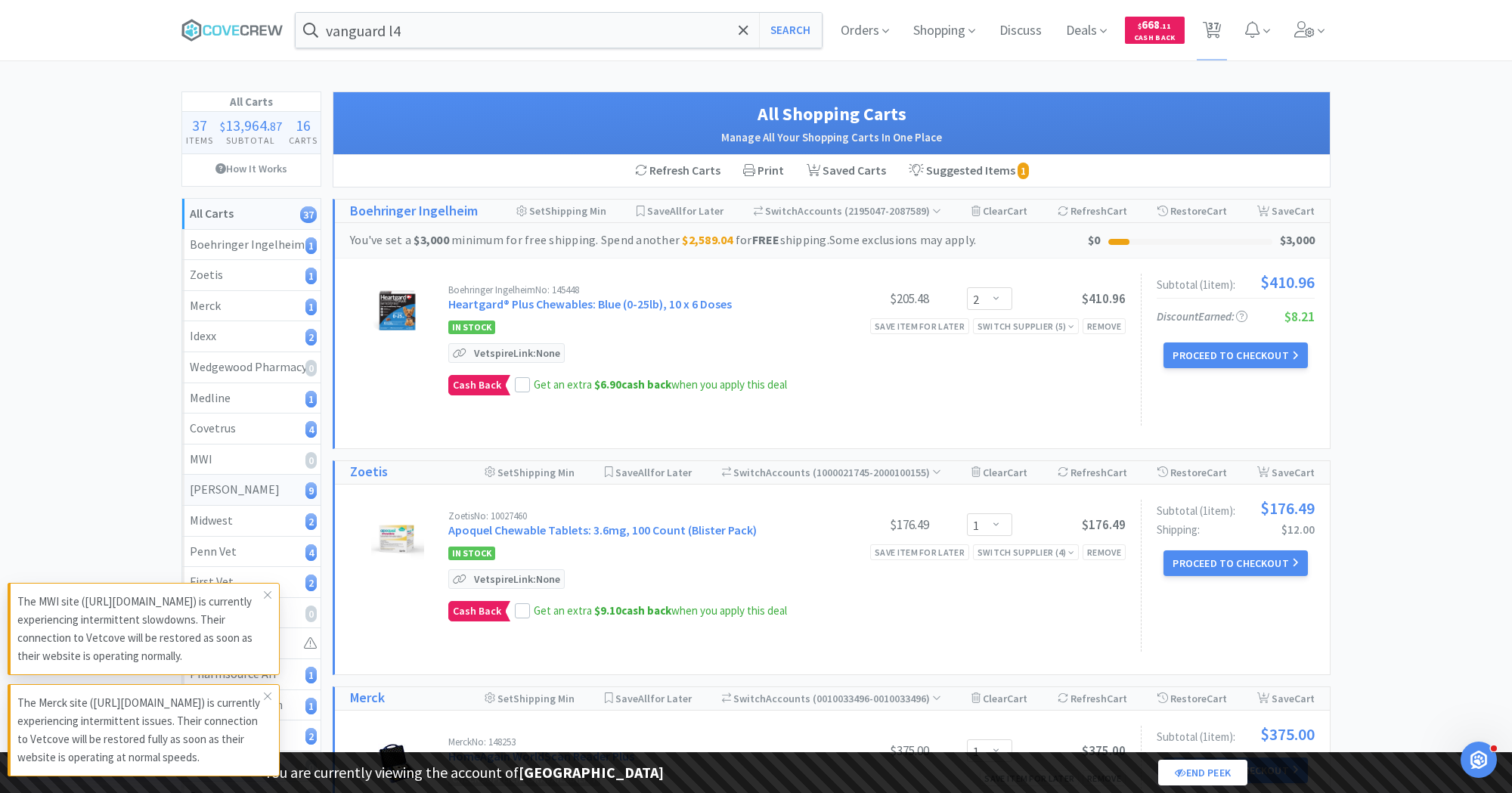
click at [248, 480] on div "[PERSON_NAME] 9" at bounding box center [251, 490] width 123 height 20
select select "1"
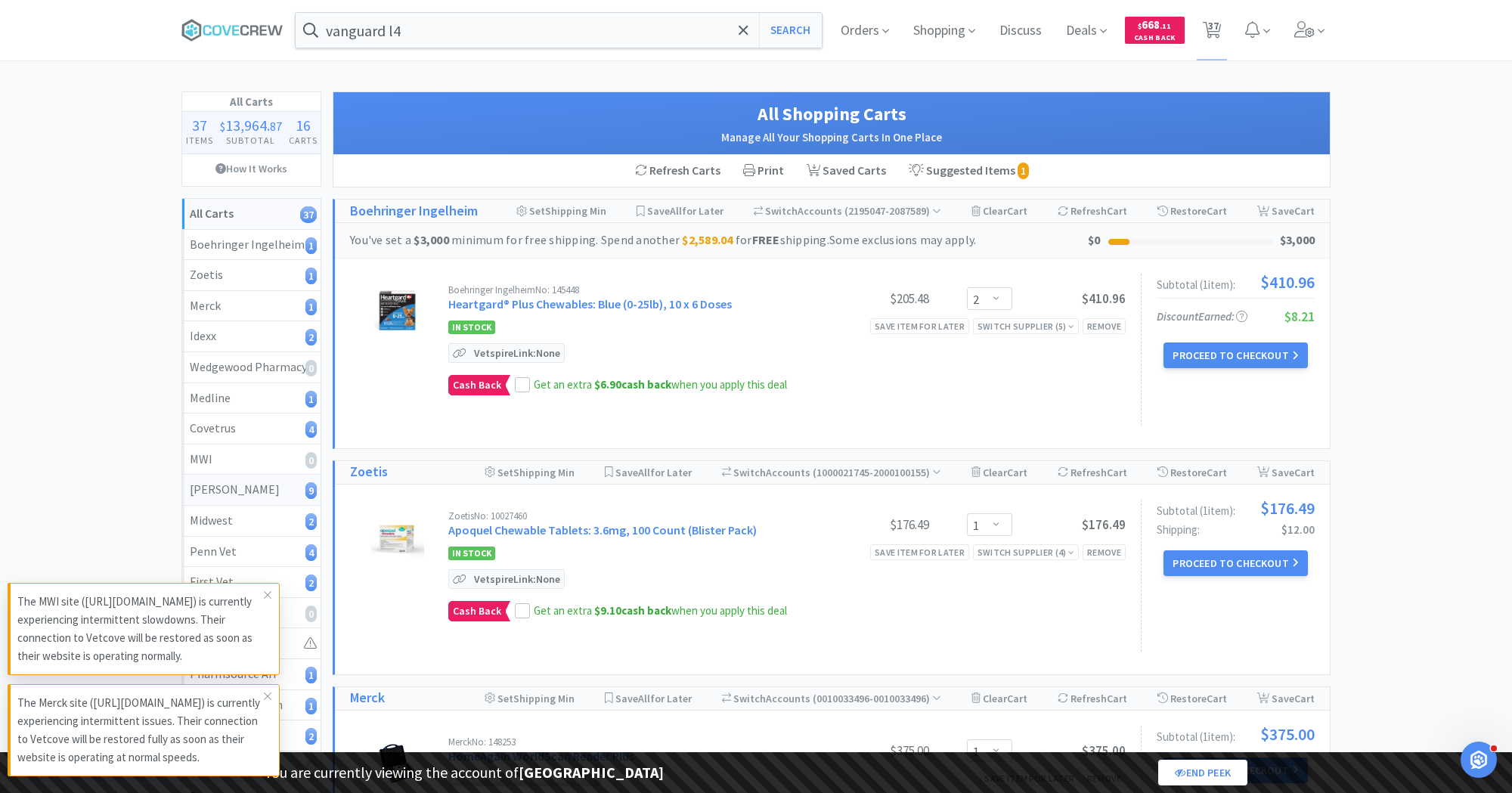
select select "1"
select select "2"
select select "1"
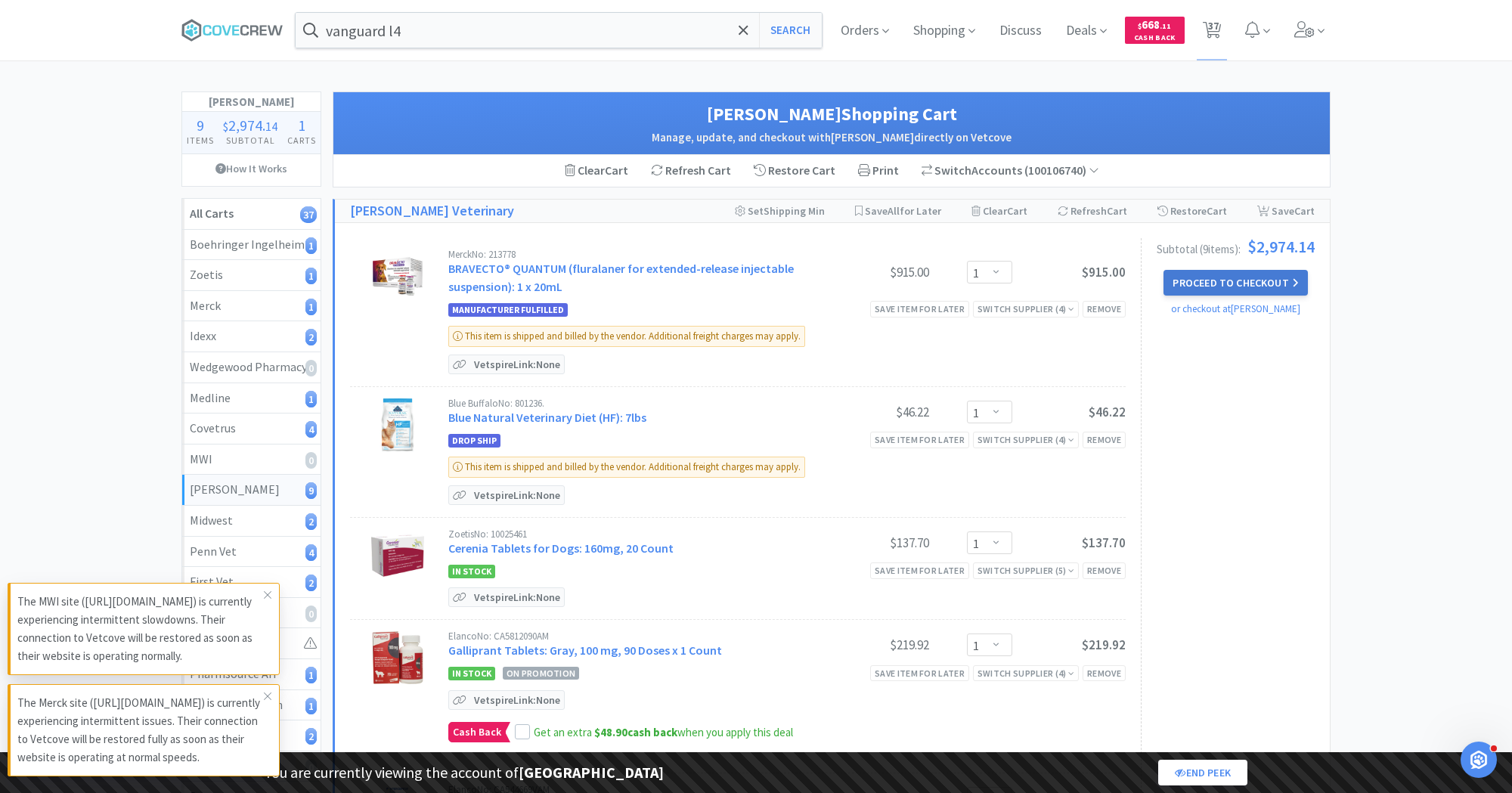
click at [1267, 280] on button "Proceed to Checkout" at bounding box center [1236, 283] width 144 height 26
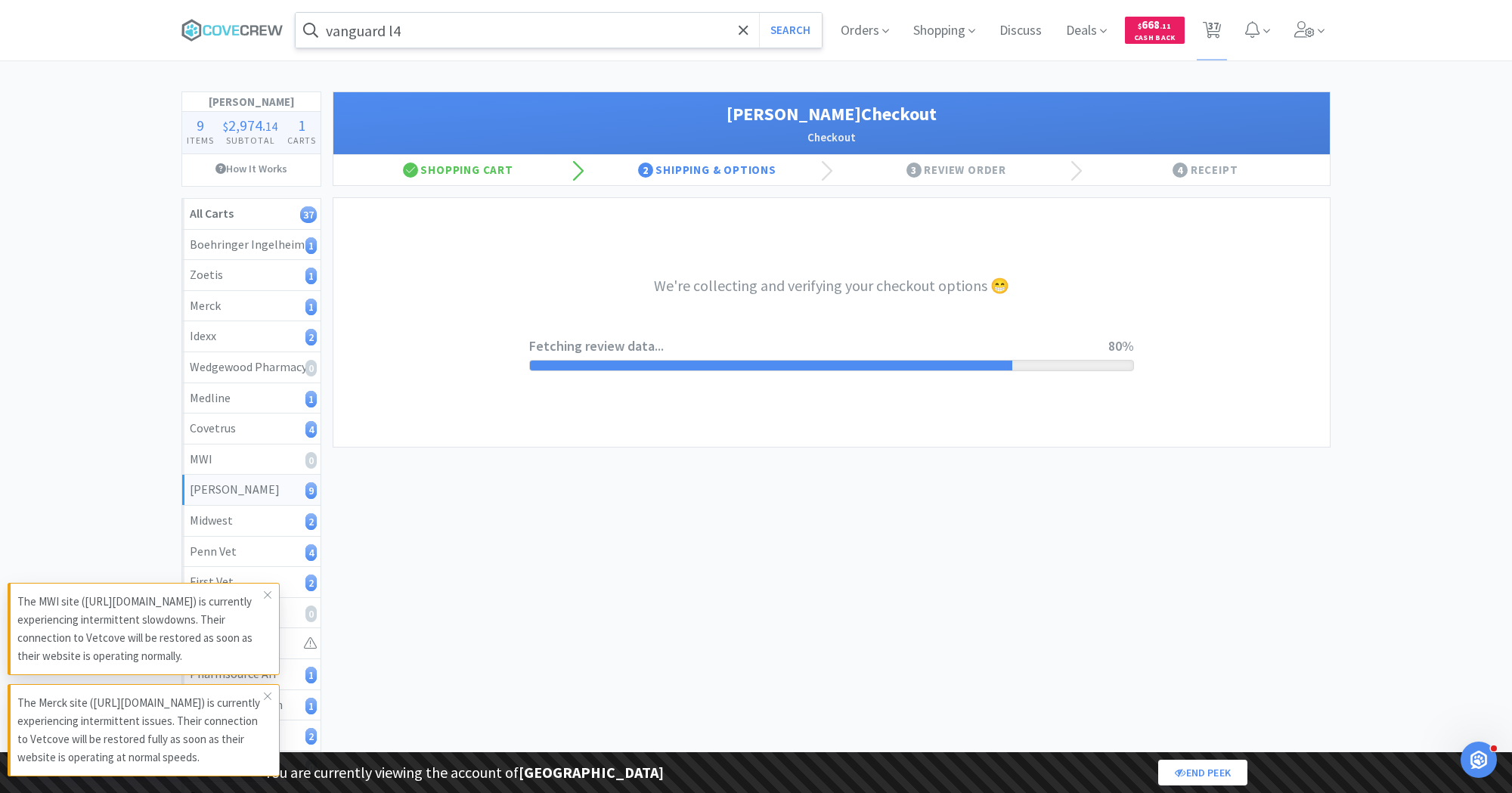
select select "1"
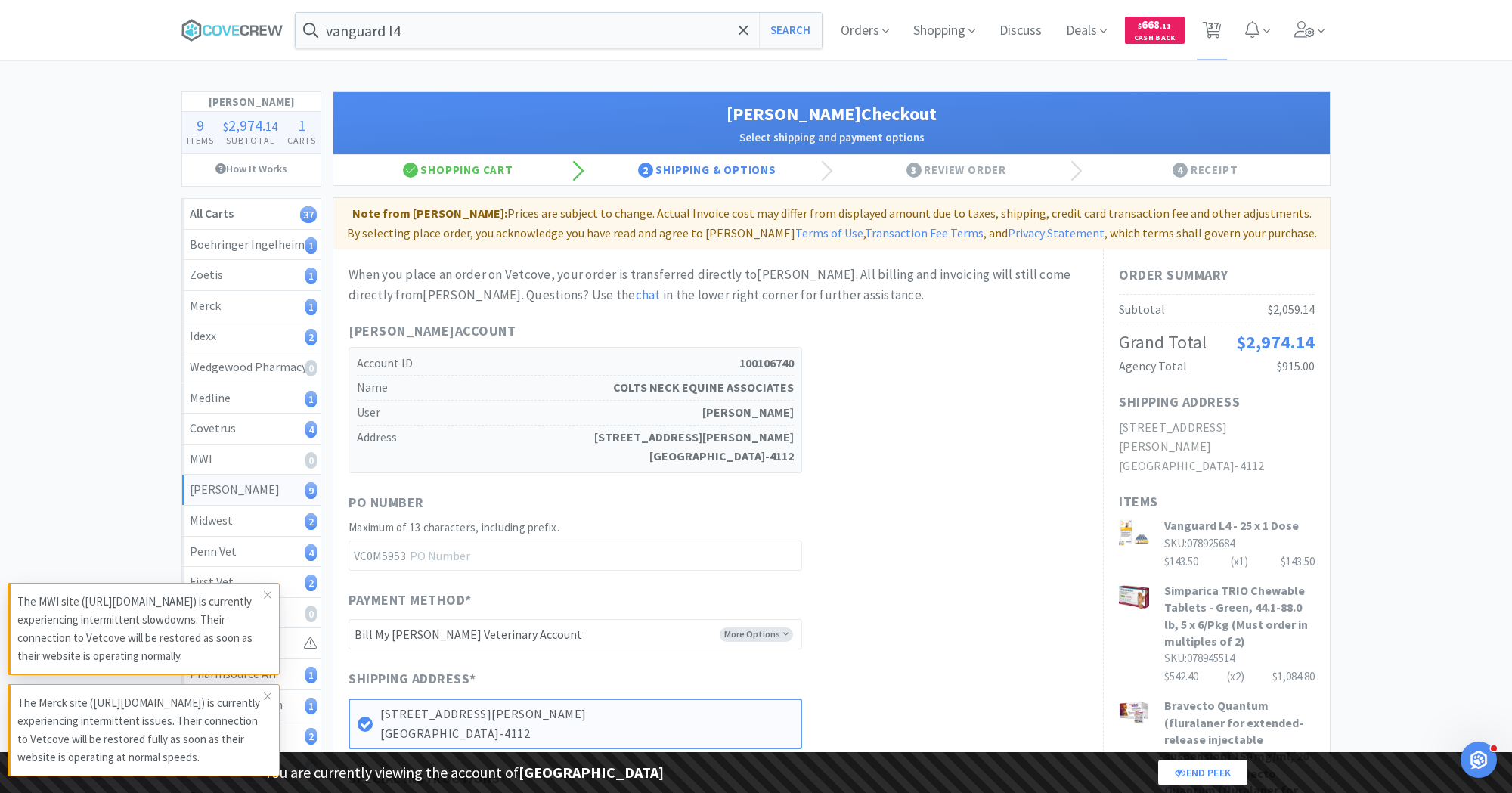
click at [228, 495] on div "[PERSON_NAME] 9" at bounding box center [251, 490] width 123 height 20
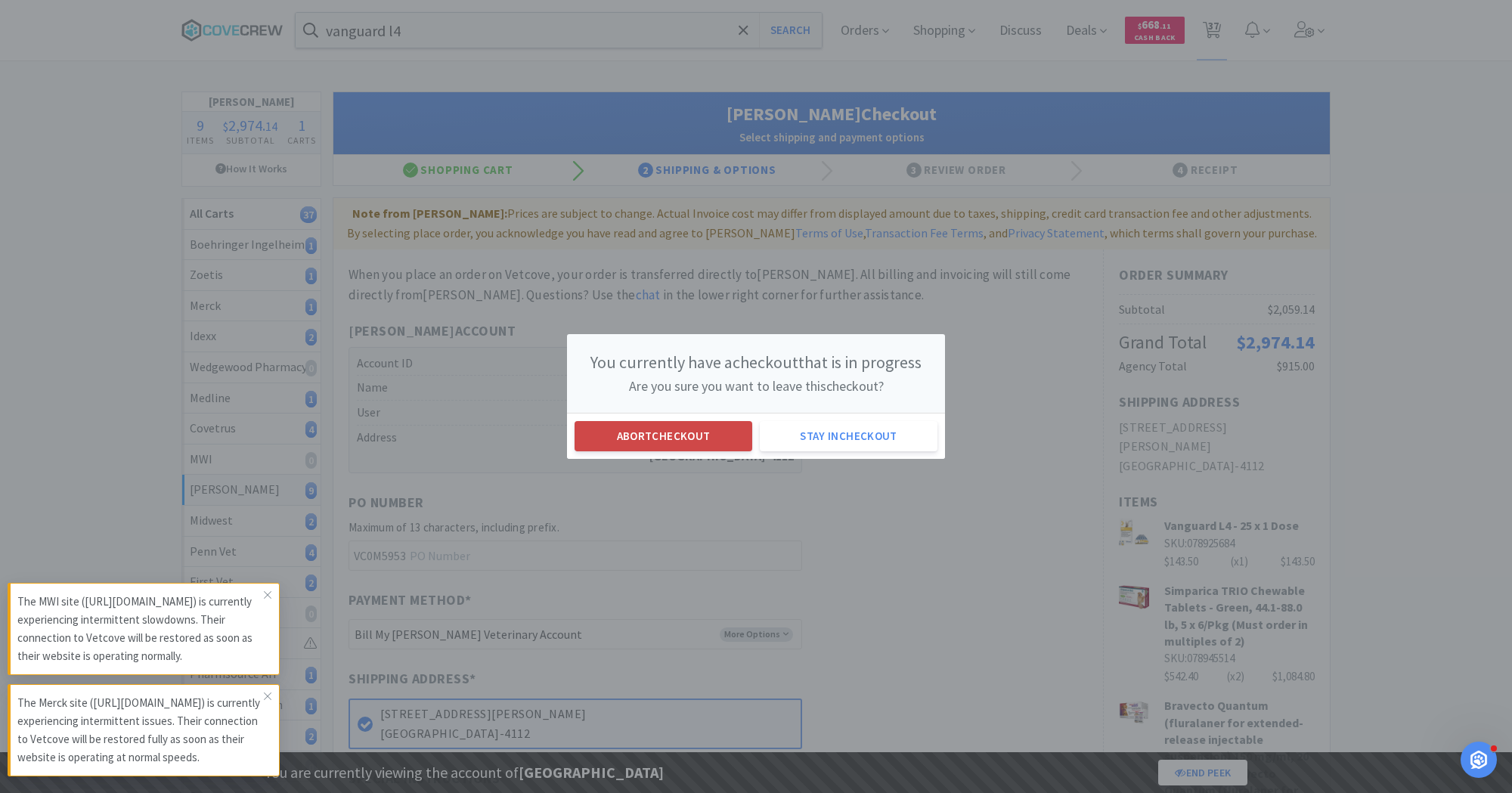
click at [631, 430] on button "Abort checkout" at bounding box center [663, 436] width 178 height 30
select select "1"
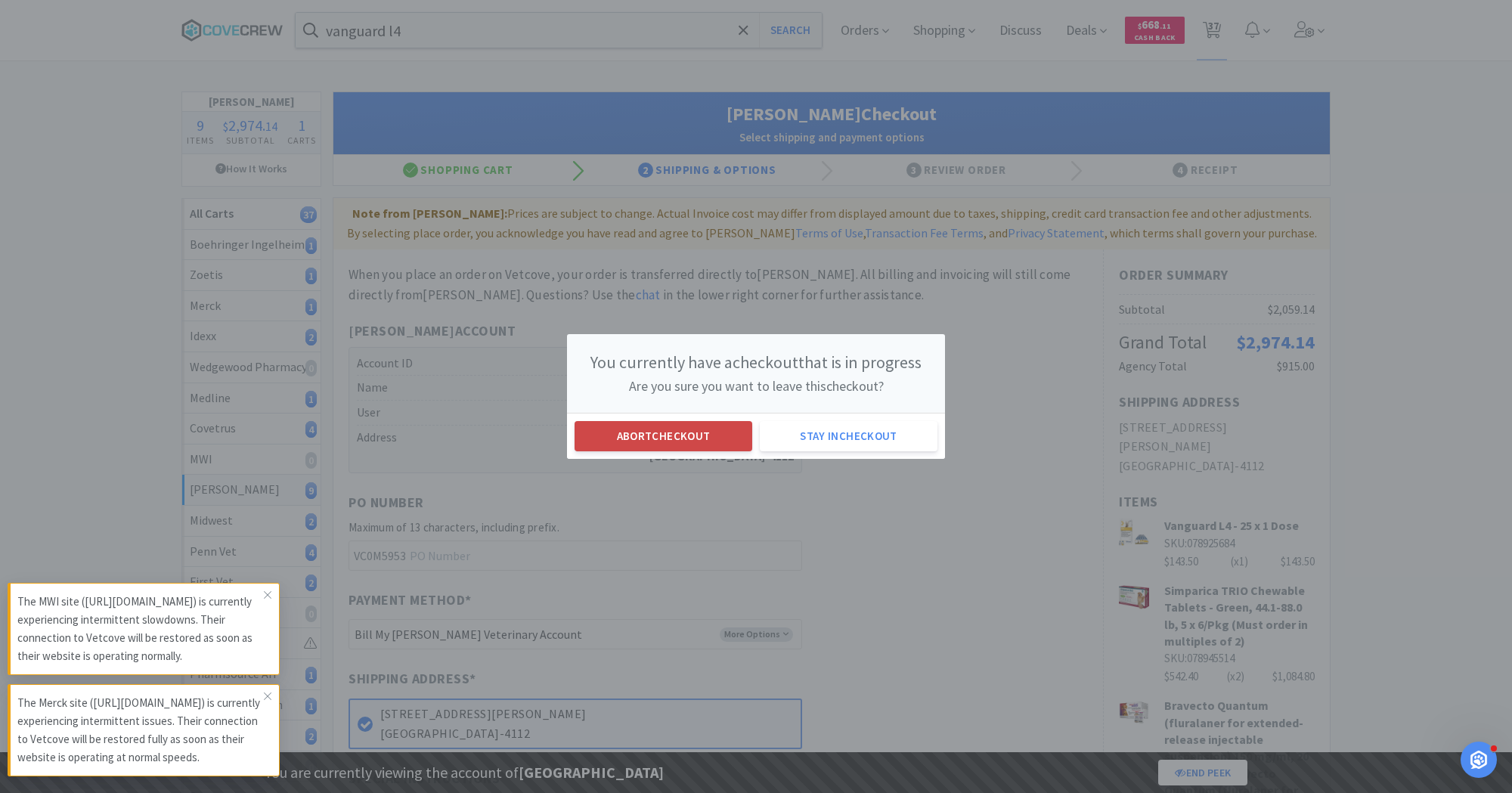
select select "1"
select select "2"
select select "1"
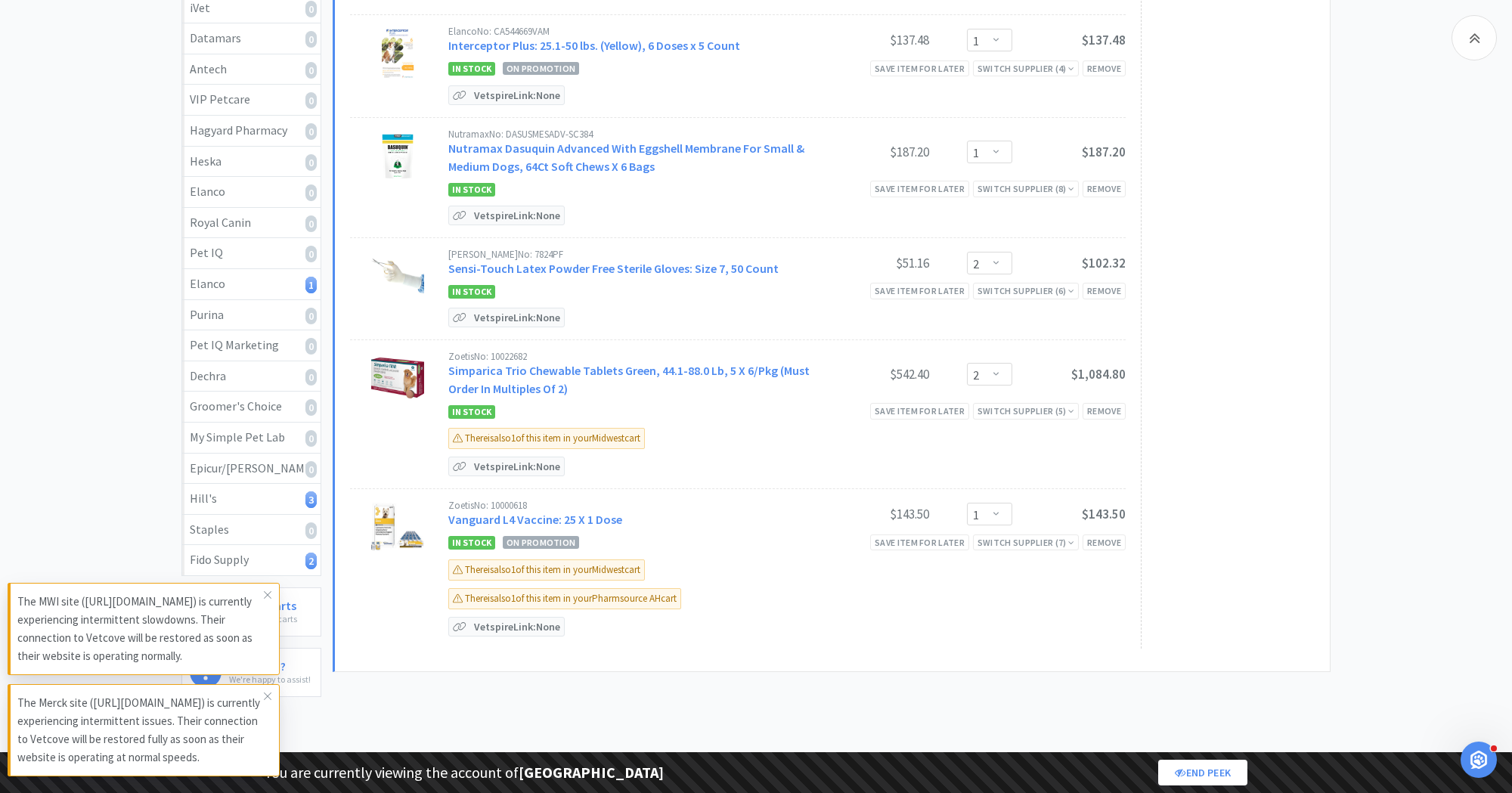
scroll to position [788, 0]
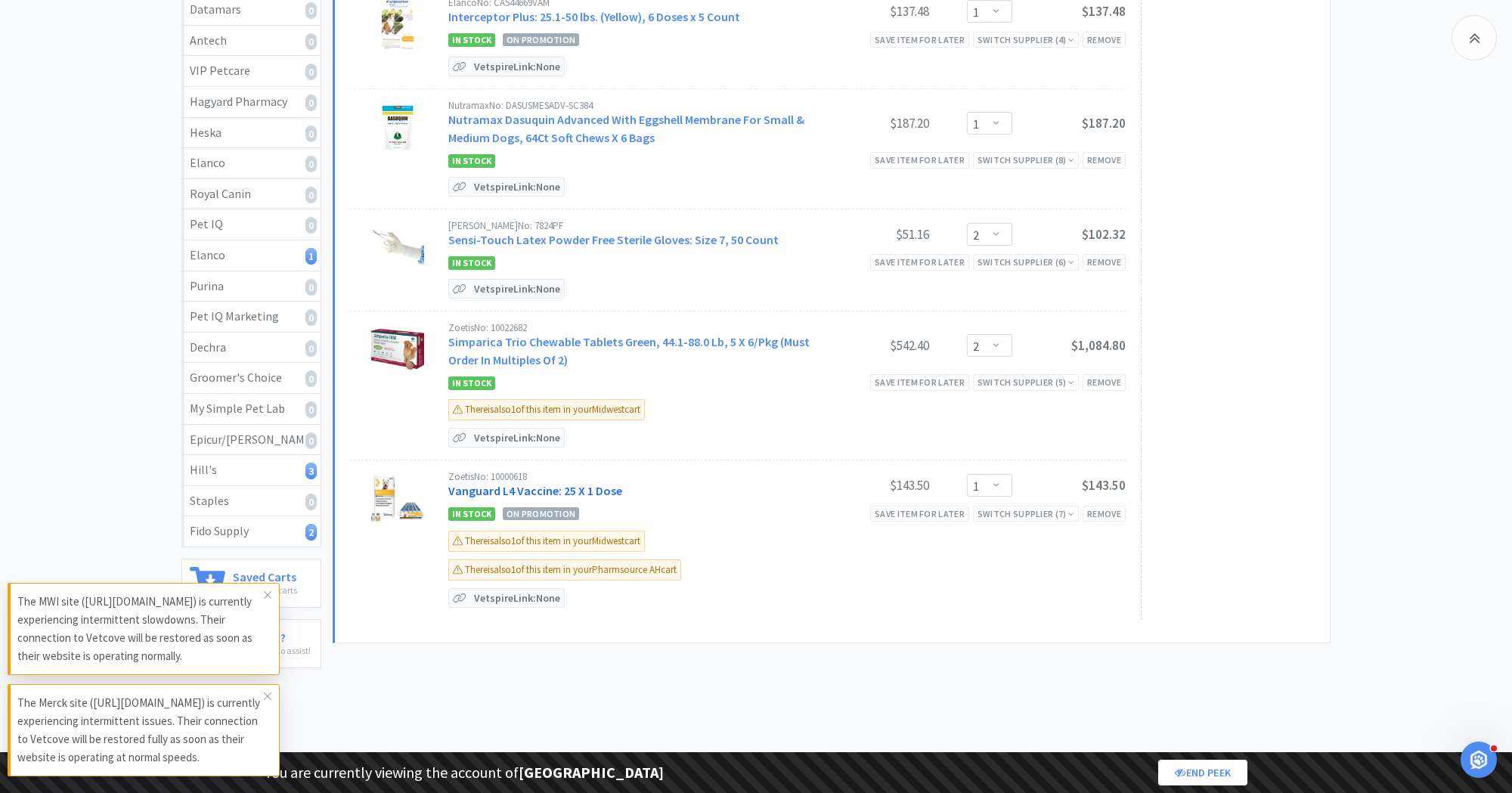
click at [494, 483] on link "Vanguard L4 Vaccine: 25 X 1 Dose" at bounding box center [535, 490] width 174 height 15
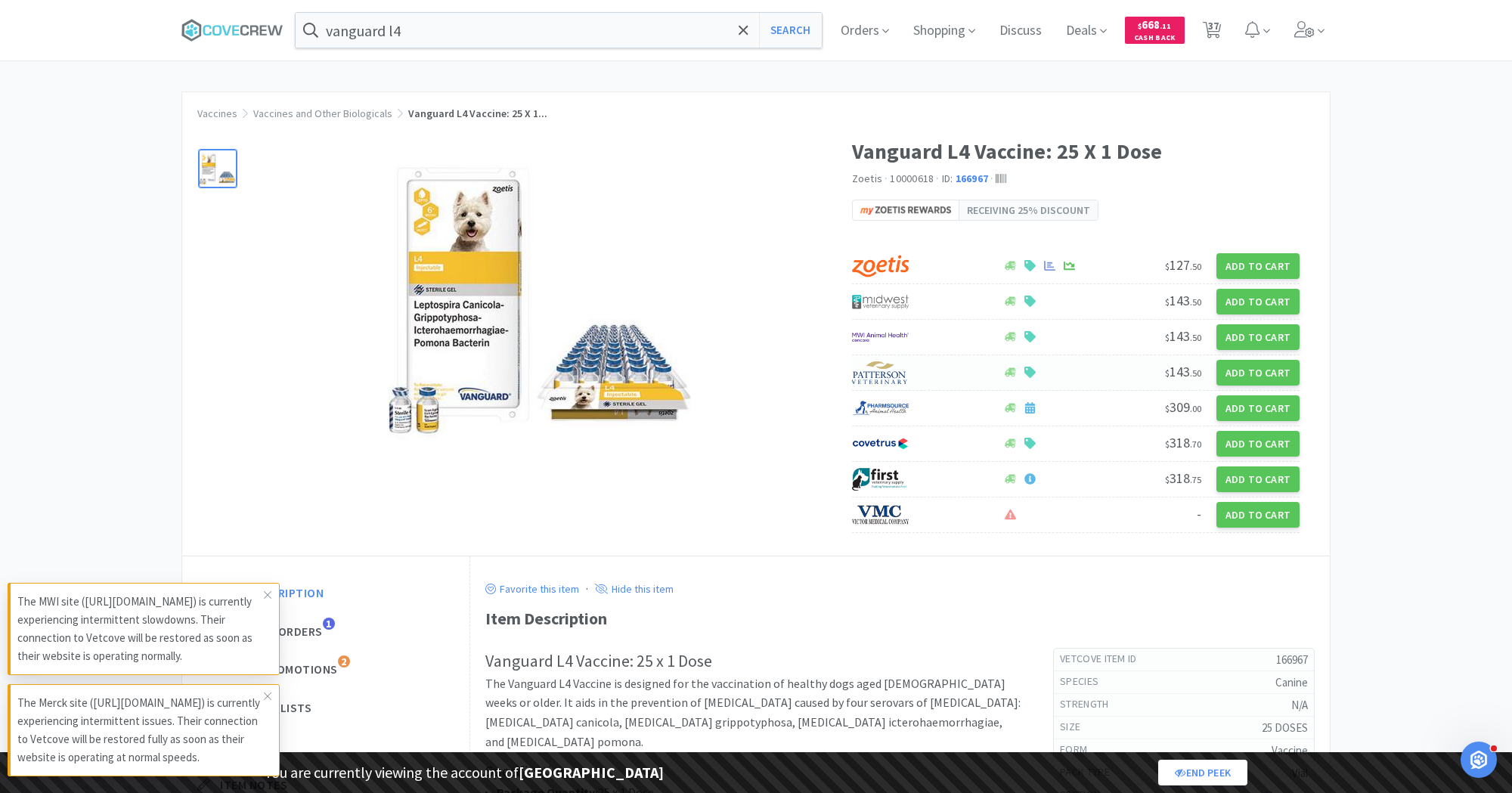
click at [898, 363] on img at bounding box center [880, 373] width 57 height 23
select select "1"
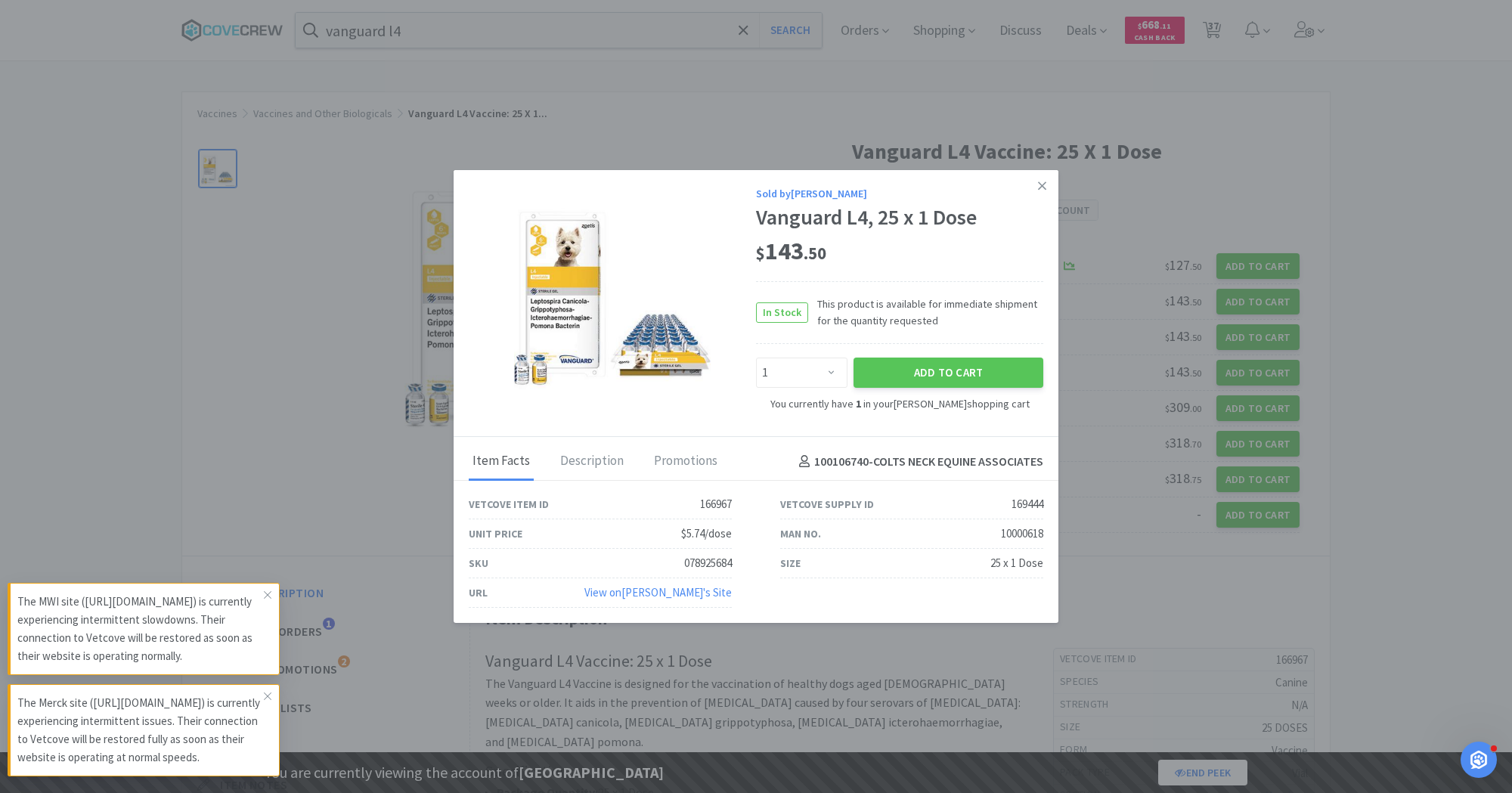
click at [1021, 507] on div "169444" at bounding box center [1027, 504] width 32 height 18
copy div "169444"
select select "1"
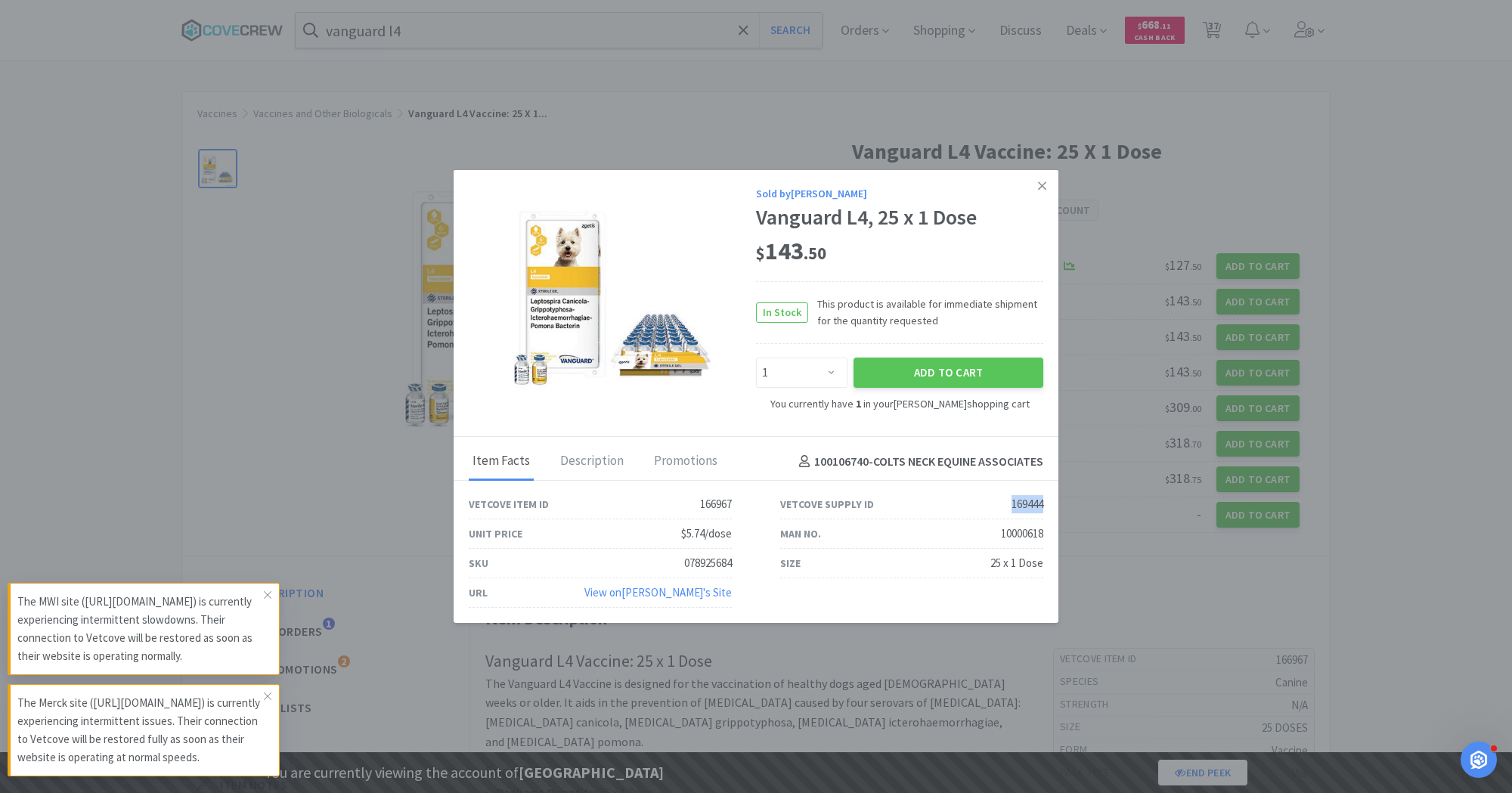
select select "1"
select select "2"
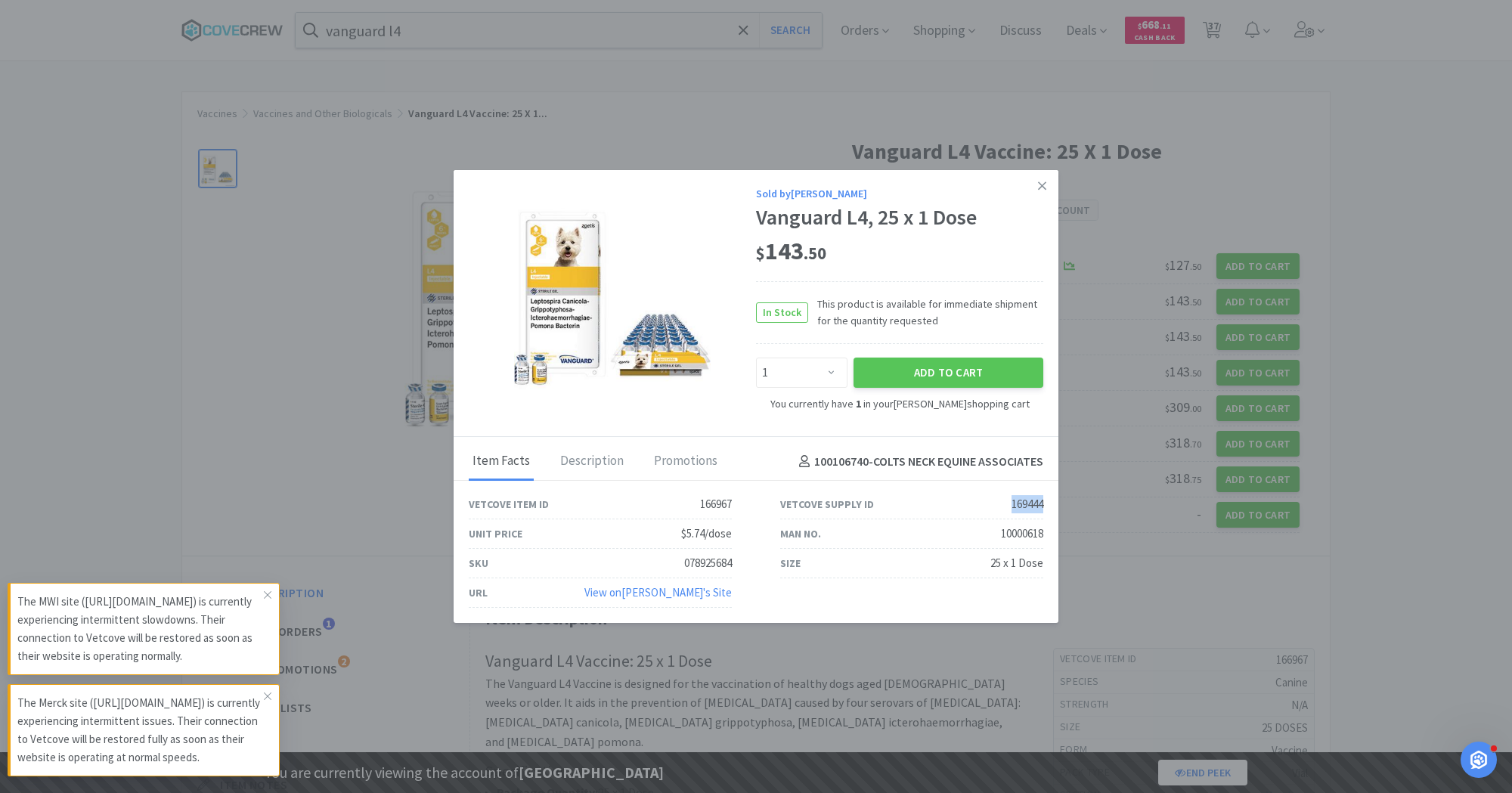
select select "2"
select select "1"
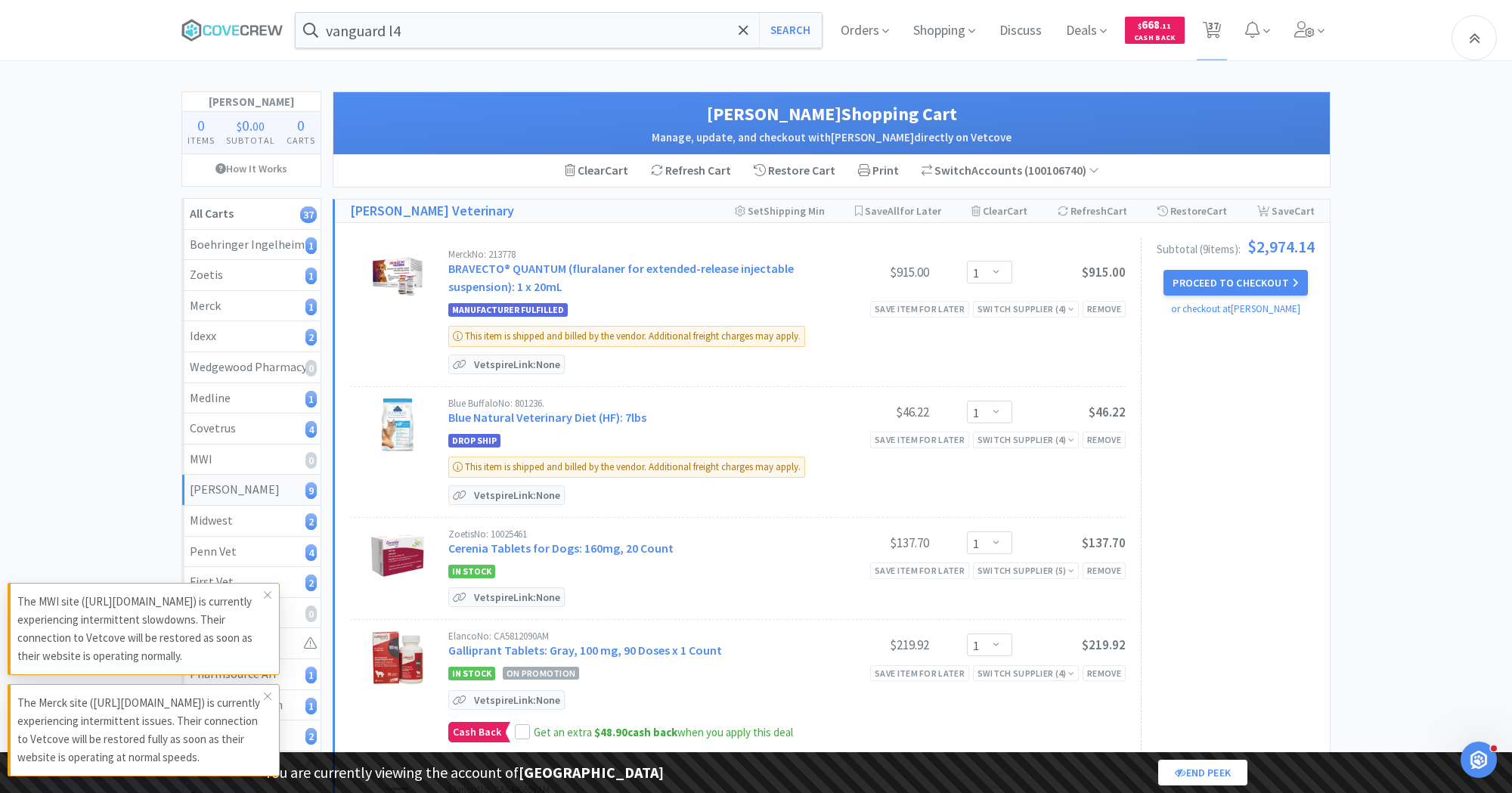
scroll to position [788, 0]
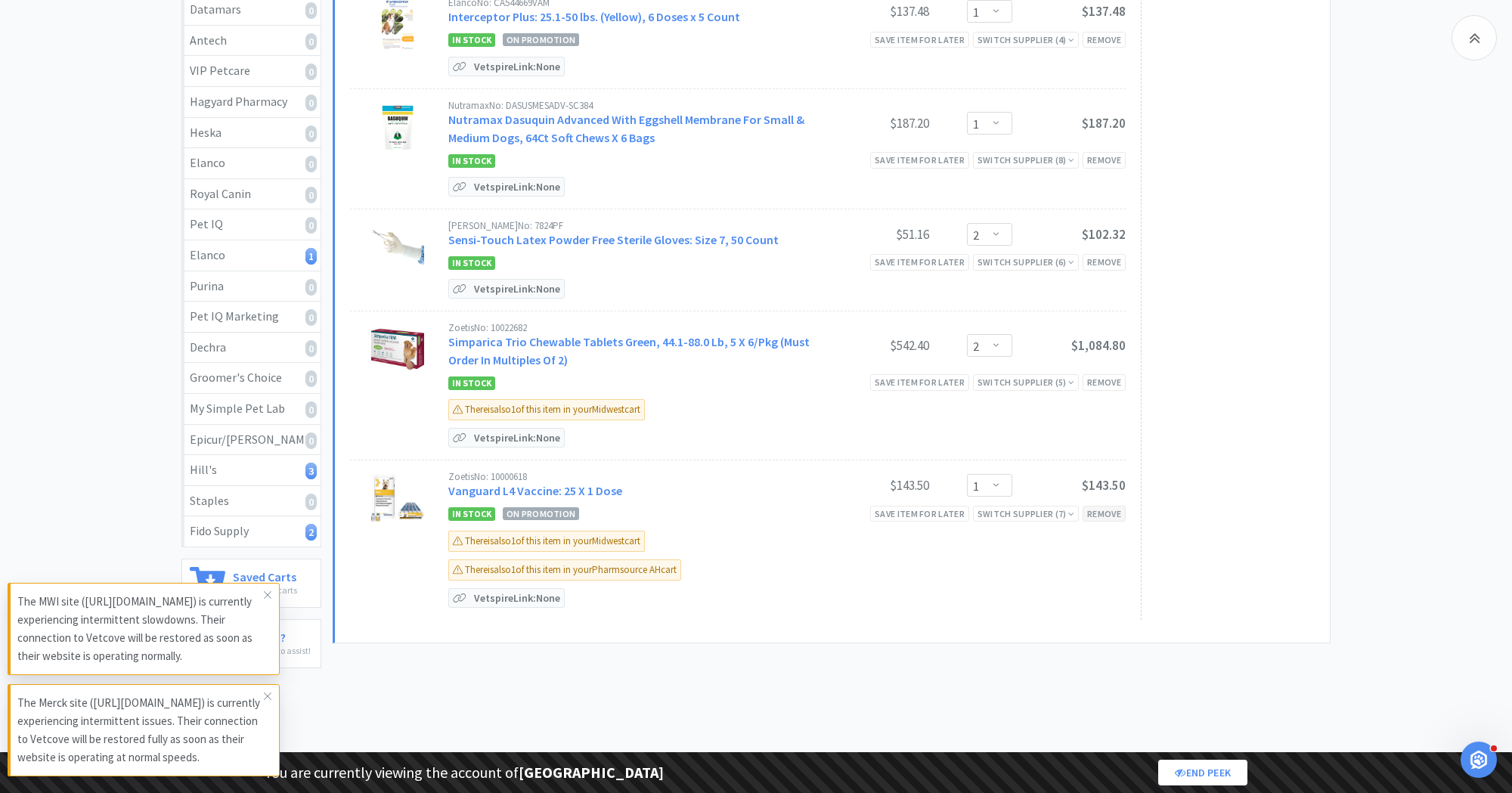
click at [1111, 506] on div "Remove" at bounding box center [1104, 513] width 43 height 15
